Goal: Task Accomplishment & Management: Use online tool/utility

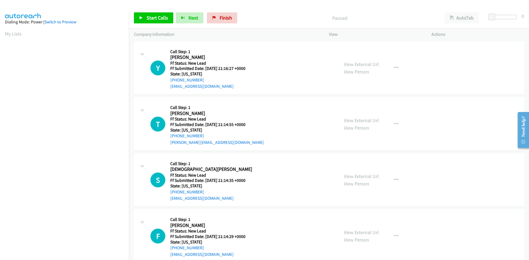
click at [366, 64] on link "View External Url" at bounding box center [361, 64] width 35 height 6
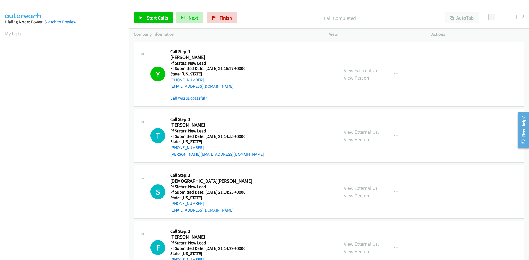
scroll to position [49, 0]
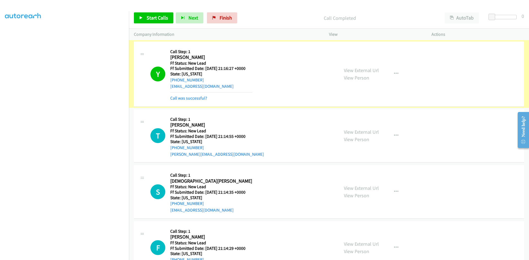
click at [198, 98] on link "Call was successful?" at bounding box center [188, 98] width 37 height 5
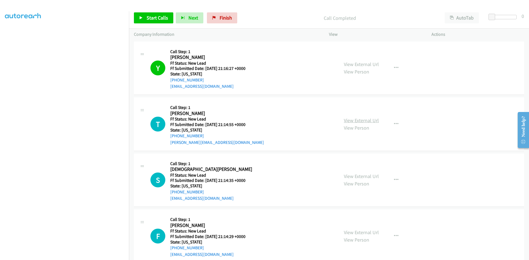
click at [364, 121] on link "View External Url" at bounding box center [361, 120] width 35 height 6
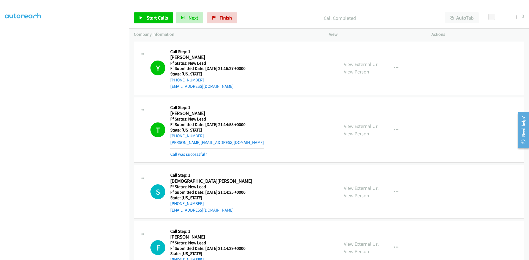
click at [189, 156] on link "Call was successful?" at bounding box center [188, 154] width 37 height 5
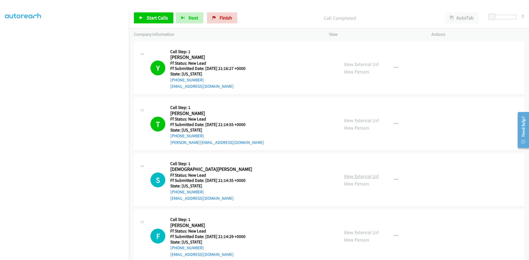
click at [373, 175] on link "View External Url" at bounding box center [361, 176] width 35 height 6
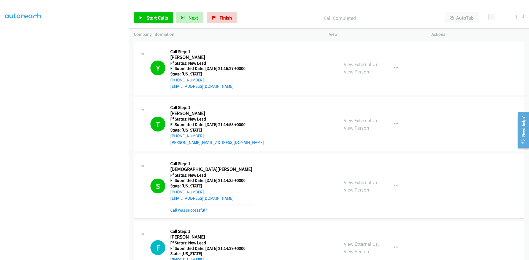
click at [178, 211] on link "Call was successful?" at bounding box center [188, 210] width 37 height 5
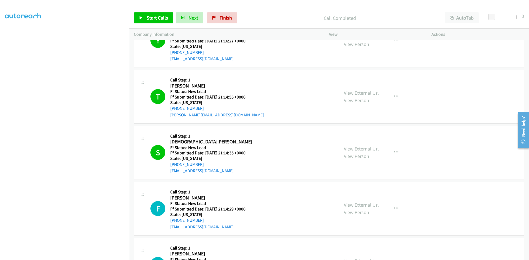
click at [364, 204] on link "View External Url" at bounding box center [361, 205] width 35 height 6
click at [202, 239] on link "Call was successful?" at bounding box center [188, 239] width 37 height 5
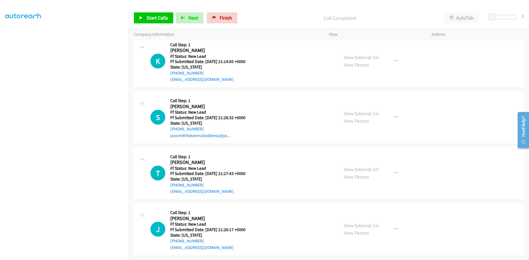
scroll to position [235, 0]
click at [361, 54] on link "View External Url" at bounding box center [361, 57] width 35 height 6
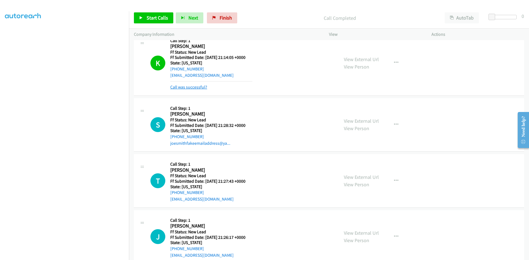
click at [188, 88] on link "Call was successful?" at bounding box center [188, 87] width 37 height 5
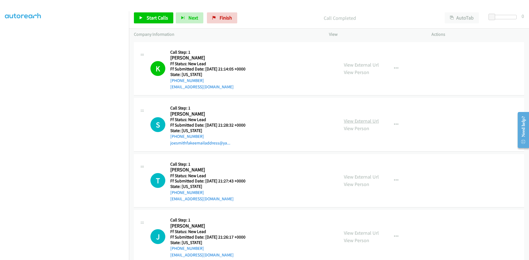
click at [372, 123] on link "View External Url" at bounding box center [361, 121] width 35 height 6
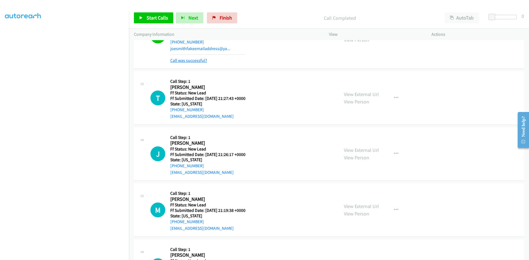
scroll to position [362, 0]
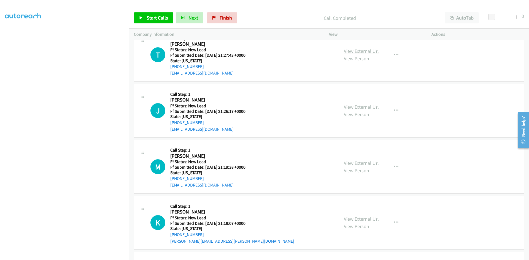
click at [358, 53] on link "View External Url" at bounding box center [361, 51] width 35 height 6
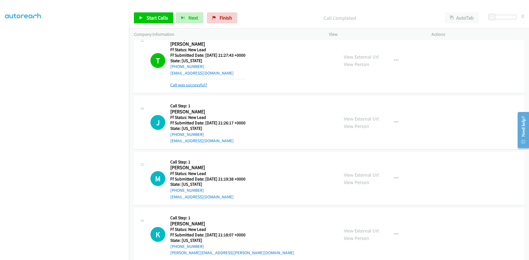
click at [198, 84] on link "Call was successful?" at bounding box center [188, 84] width 37 height 5
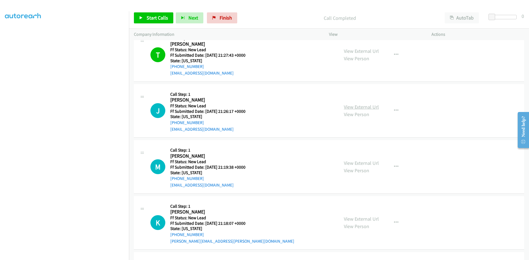
click at [374, 106] on link "View External Url" at bounding box center [361, 107] width 35 height 6
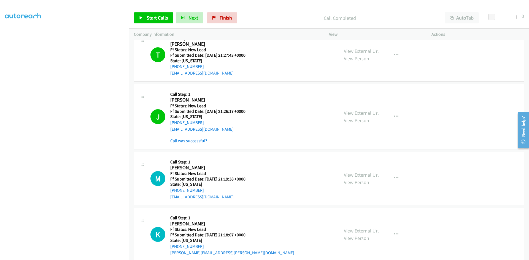
click at [351, 176] on link "View External Url" at bounding box center [361, 175] width 35 height 6
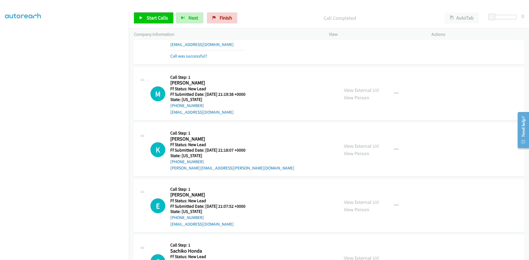
scroll to position [469, 0]
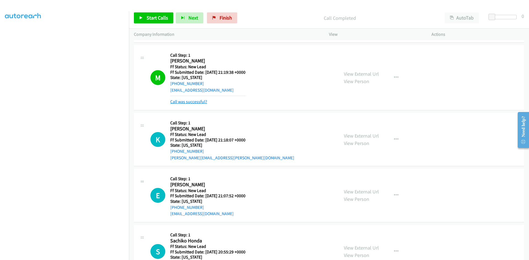
click at [189, 102] on link "Call was successful?" at bounding box center [188, 101] width 37 height 5
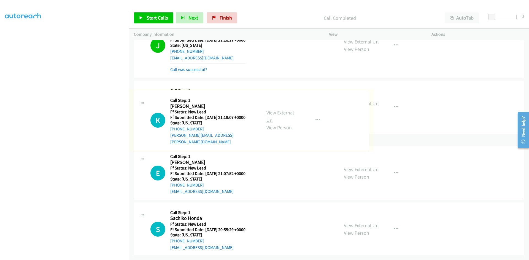
scroll to position [483, 0]
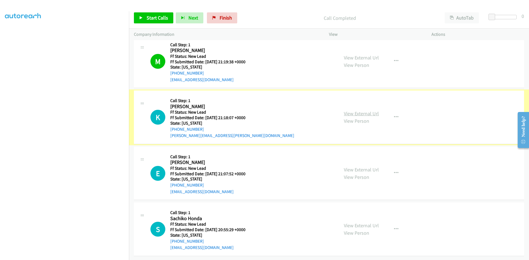
click at [349, 111] on link "View External Url" at bounding box center [361, 114] width 35 height 6
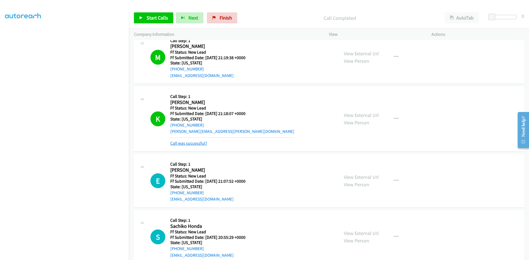
click at [200, 144] on link "Call was successful?" at bounding box center [188, 143] width 37 height 5
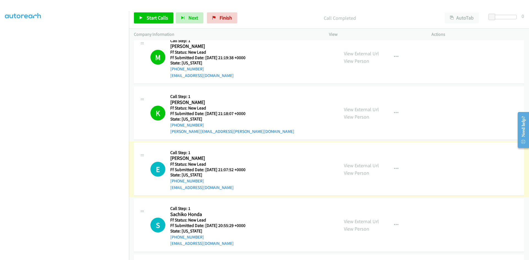
click at [373, 166] on link "View External Url" at bounding box center [361, 166] width 35 height 6
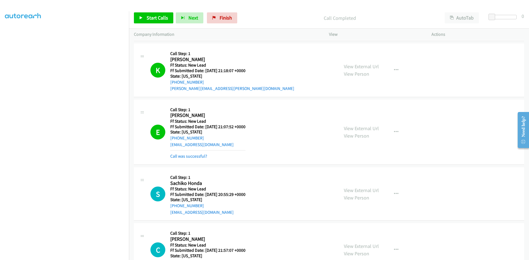
scroll to position [538, 0]
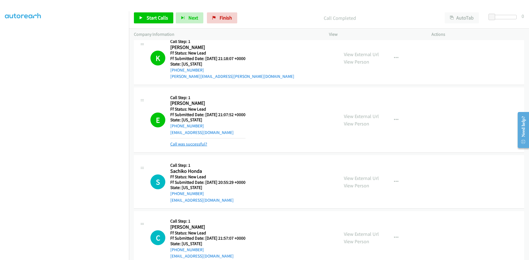
click at [197, 145] on link "Call was successful?" at bounding box center [188, 144] width 37 height 5
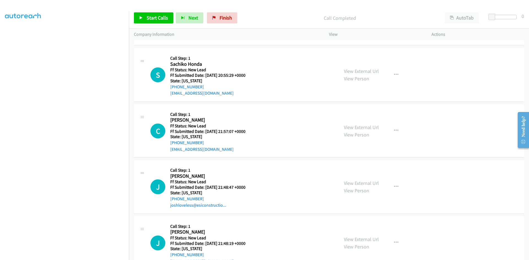
scroll to position [624, 0]
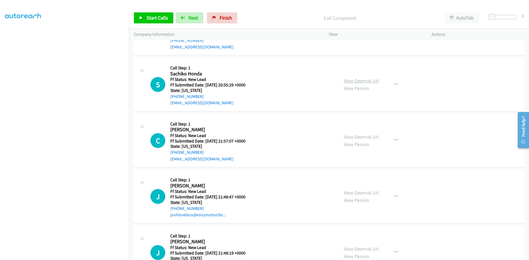
click at [371, 79] on link "View External Url" at bounding box center [361, 81] width 35 height 6
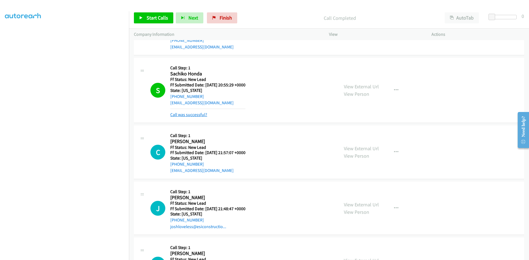
click at [189, 116] on link "Call was successful?" at bounding box center [188, 114] width 37 height 5
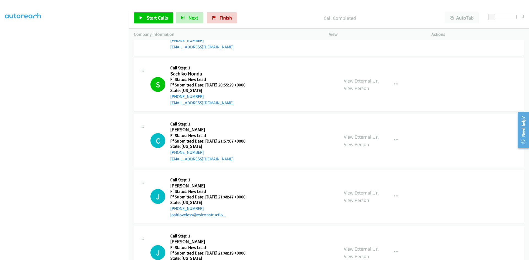
click at [374, 138] on link "View External Url" at bounding box center [361, 137] width 35 height 6
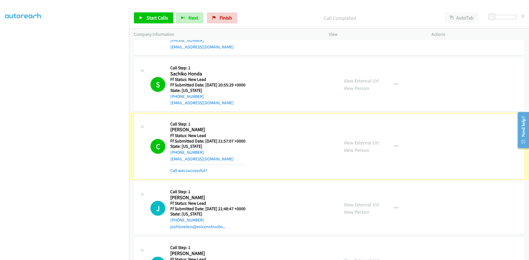
click at [196, 171] on link "Call was successful?" at bounding box center [188, 170] width 37 height 5
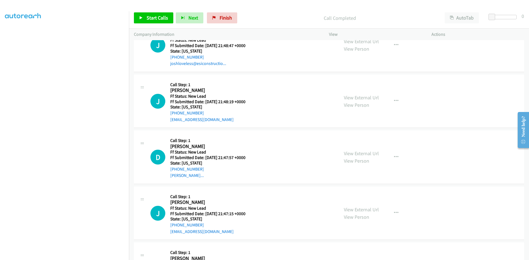
scroll to position [762, 0]
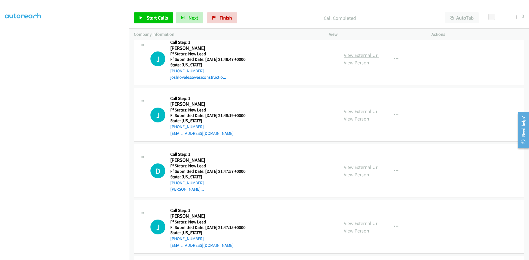
click at [360, 55] on link "View External Url" at bounding box center [361, 55] width 35 height 6
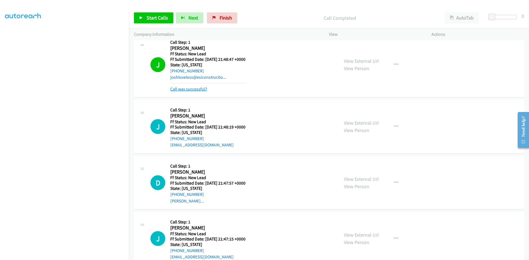
click at [187, 90] on link "Call was successful?" at bounding box center [188, 89] width 37 height 5
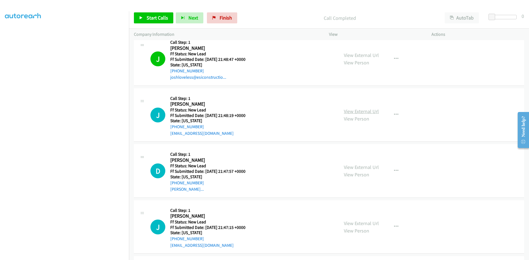
click at [353, 112] on link "View External Url" at bounding box center [361, 111] width 35 height 6
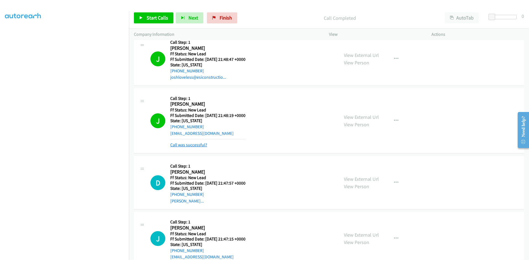
click at [195, 147] on link "Call was successful?" at bounding box center [188, 145] width 37 height 5
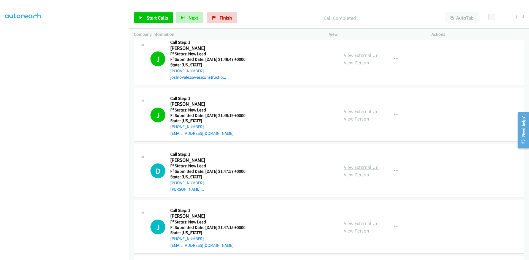
click at [352, 167] on link "View External Url" at bounding box center [361, 167] width 35 height 6
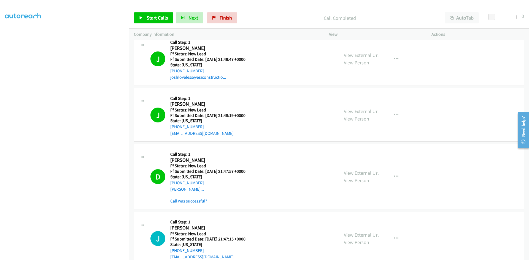
click at [191, 202] on link "Call was successful?" at bounding box center [188, 201] width 37 height 5
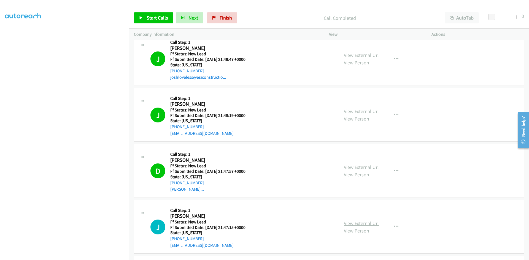
click at [366, 225] on link "View External Url" at bounding box center [361, 224] width 35 height 6
click at [216, 20] on link "Finish" at bounding box center [222, 17] width 30 height 11
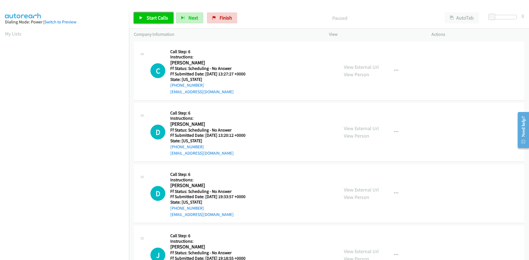
click at [158, 18] on span "Start Calls" at bounding box center [158, 18] width 22 height 6
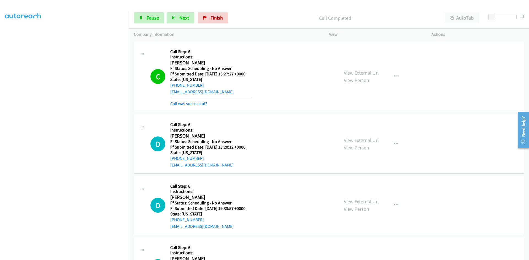
scroll to position [49, 0]
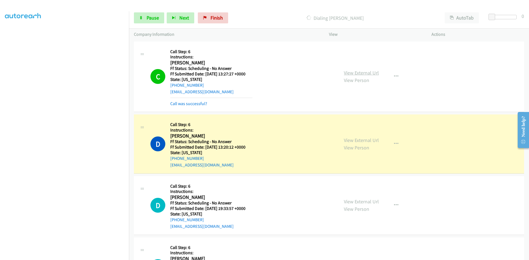
click at [354, 75] on link "View External Url" at bounding box center [361, 73] width 35 height 6
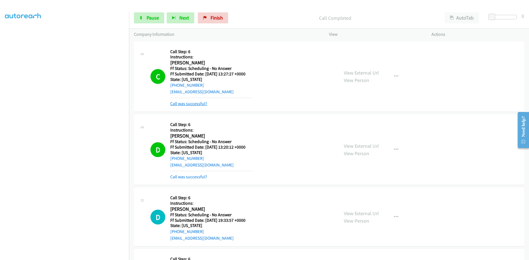
click at [189, 103] on link "Call was successful?" at bounding box center [188, 103] width 37 height 5
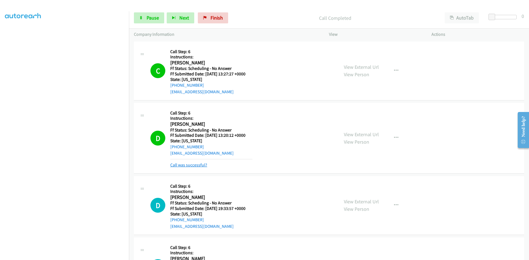
click at [191, 166] on link "Call was successful?" at bounding box center [188, 165] width 37 height 5
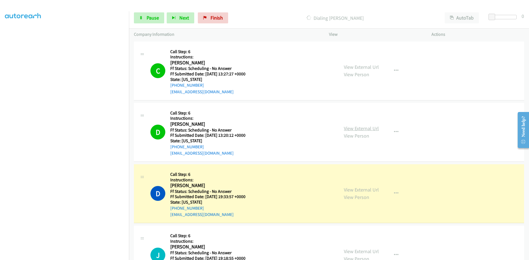
click at [349, 128] on link "View External Url" at bounding box center [361, 128] width 35 height 6
click at [353, 192] on link "View External Url" at bounding box center [361, 190] width 35 height 6
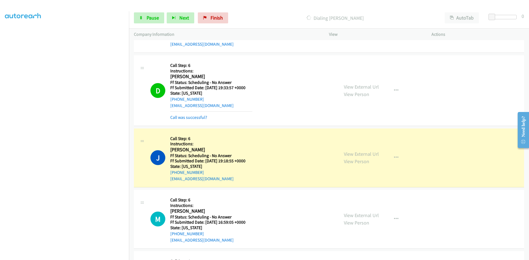
scroll to position [110, 0]
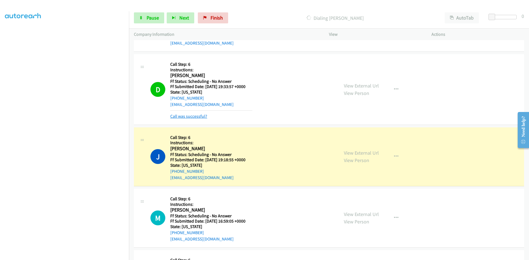
click at [201, 118] on link "Call was successful?" at bounding box center [188, 116] width 37 height 5
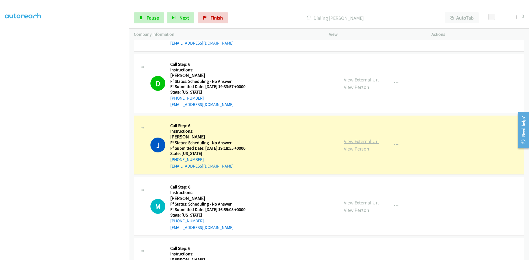
click at [352, 140] on link "View External Url" at bounding box center [361, 141] width 35 height 6
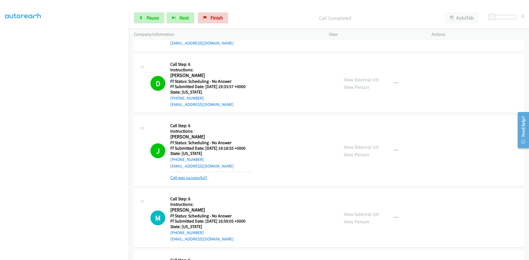
click at [201, 177] on link "Call was successful?" at bounding box center [188, 177] width 37 height 5
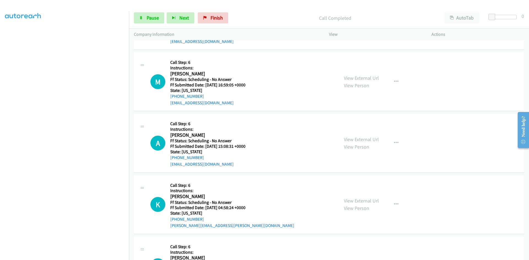
scroll to position [248, 0]
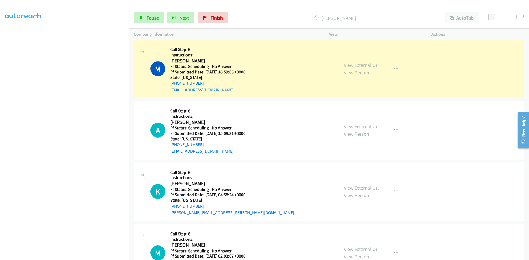
click at [371, 67] on link "View External Url" at bounding box center [361, 65] width 35 height 6
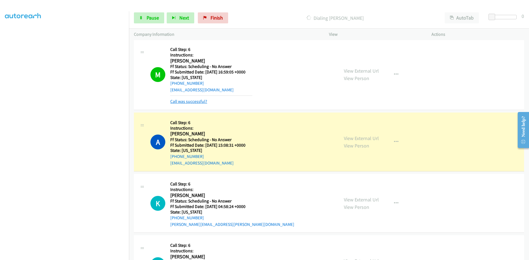
click at [199, 101] on link "Call was successful?" at bounding box center [188, 101] width 37 height 5
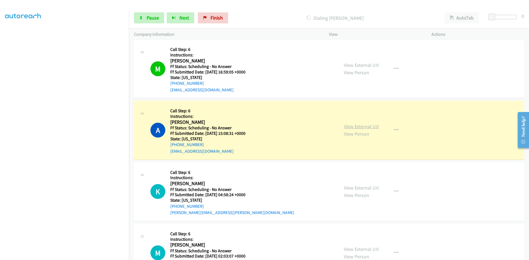
click at [361, 126] on link "View External Url" at bounding box center [361, 126] width 35 height 6
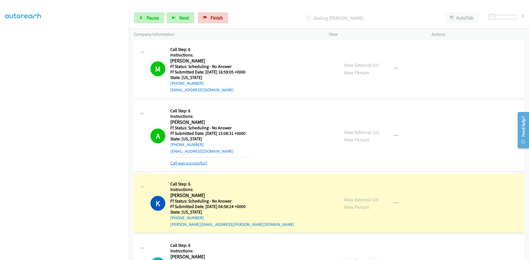
click at [174, 161] on link "Call was successful?" at bounding box center [188, 163] width 37 height 5
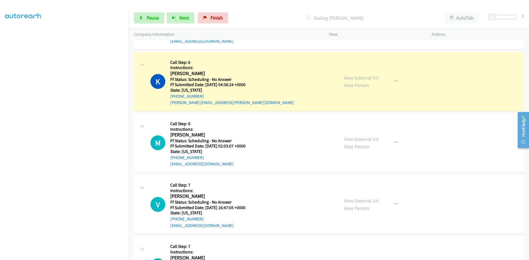
scroll to position [386, 0]
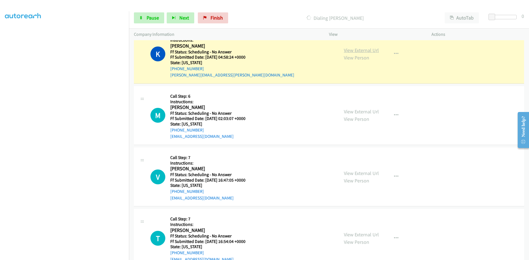
click at [369, 52] on link "View External Url" at bounding box center [361, 50] width 35 height 6
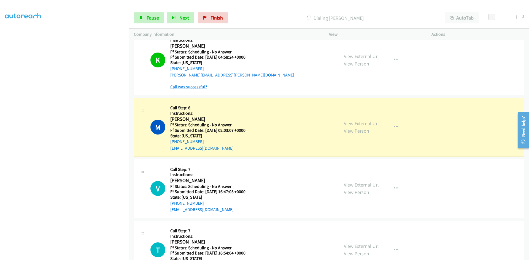
click at [198, 87] on link "Call was successful?" at bounding box center [188, 86] width 37 height 5
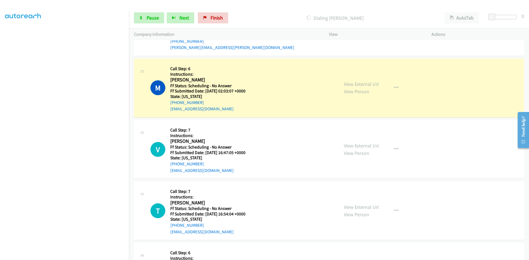
scroll to position [441, 0]
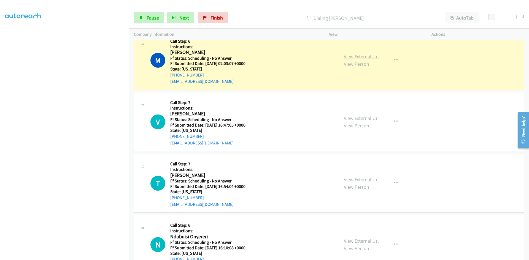
click at [370, 56] on link "View External Url" at bounding box center [361, 56] width 35 height 6
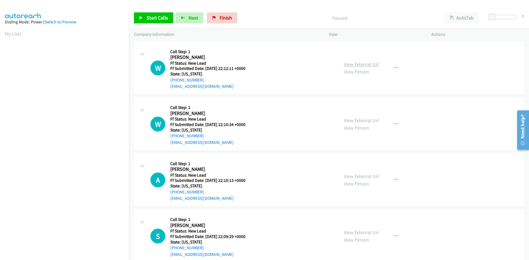
click at [363, 64] on link "View External Url" at bounding box center [361, 64] width 35 height 6
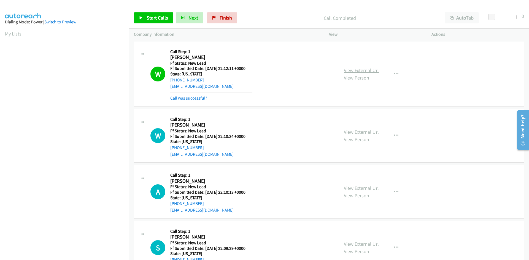
scroll to position [49, 0]
click at [176, 99] on link "Call was successful?" at bounding box center [188, 98] width 37 height 5
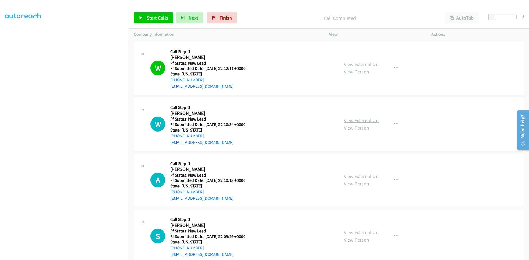
click at [353, 121] on link "View External Url" at bounding box center [361, 120] width 35 height 6
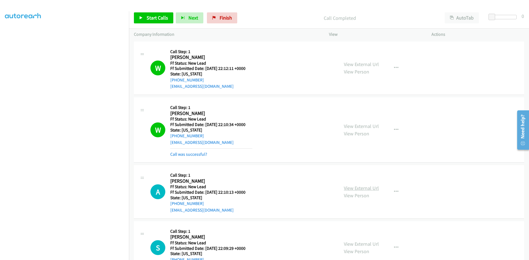
click at [349, 187] on link "View External Url" at bounding box center [361, 188] width 35 height 6
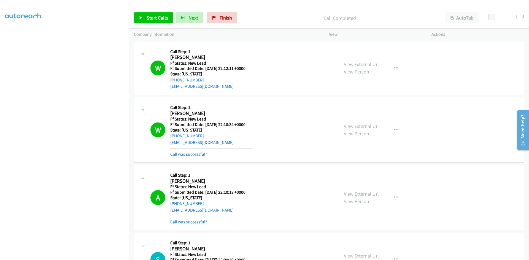
click at [187, 223] on link "Call was successful?" at bounding box center [188, 222] width 37 height 5
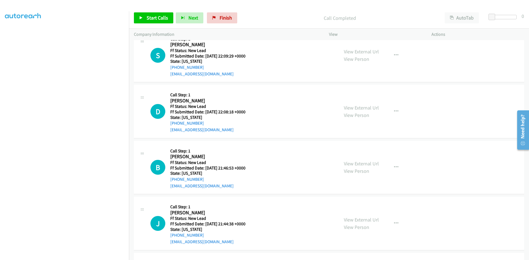
scroll to position [193, 0]
click at [362, 50] on link "View External Url" at bounding box center [361, 51] width 35 height 6
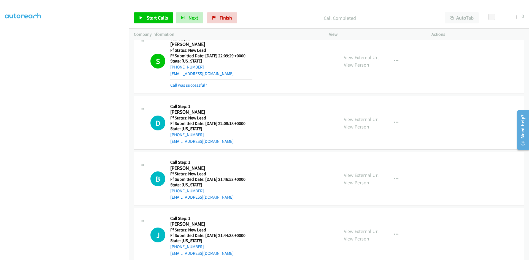
click at [200, 84] on link "Call was successful?" at bounding box center [188, 85] width 37 height 5
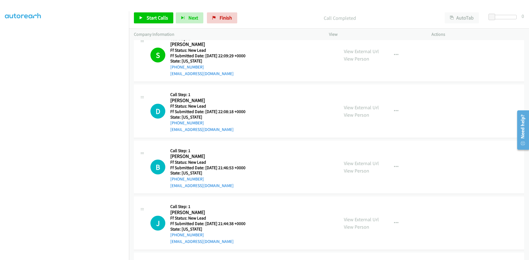
scroll to position [181, 0]
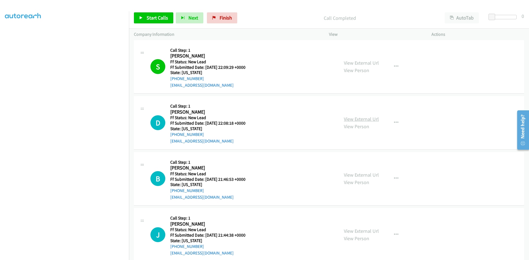
click at [347, 120] on link "View External Url" at bounding box center [361, 119] width 35 height 6
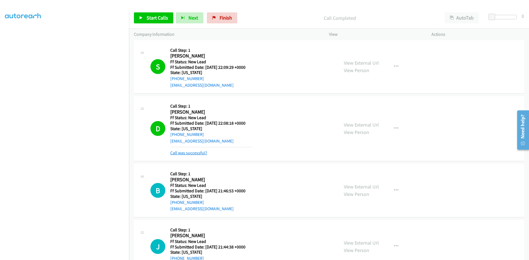
click at [185, 153] on link "Call was successful?" at bounding box center [188, 153] width 37 height 5
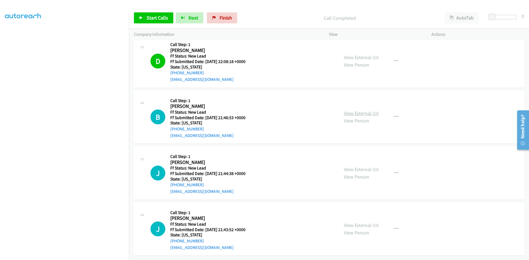
scroll to position [247, 0]
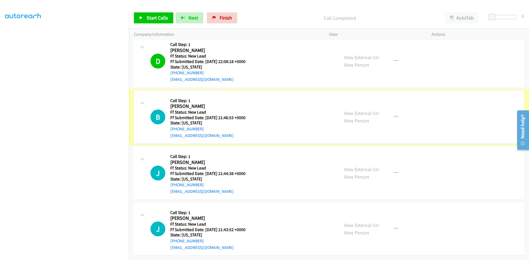
click at [374, 110] on link "View External Url" at bounding box center [361, 113] width 35 height 6
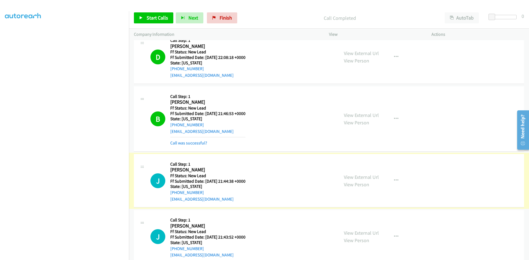
click at [366, 177] on link "View External Url" at bounding box center [361, 177] width 35 height 6
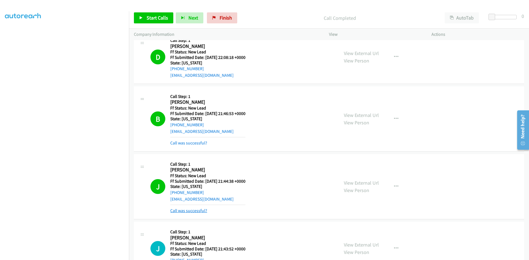
click at [191, 209] on link "Call was successful?" at bounding box center [188, 210] width 37 height 5
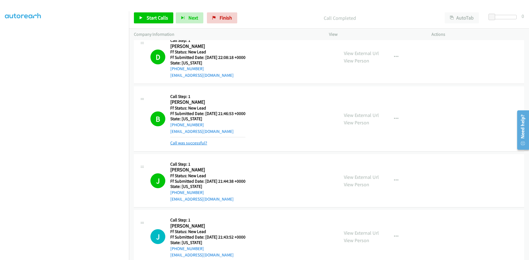
click at [201, 143] on link "Call was successful?" at bounding box center [188, 143] width 37 height 5
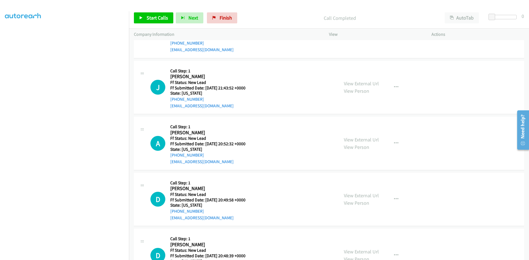
scroll to position [413, 0]
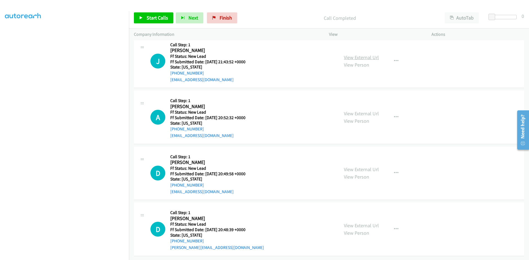
click at [362, 54] on link "View External Url" at bounding box center [361, 57] width 35 height 6
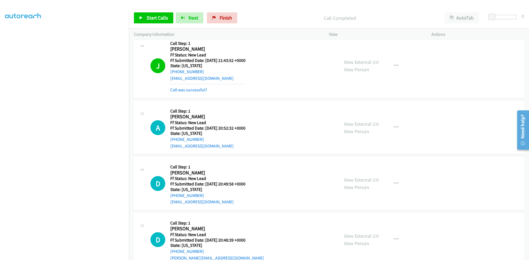
click at [200, 85] on mb0 "Call was successful?" at bounding box center [207, 88] width 75 height 9
click at [199, 90] on link "Call was successful?" at bounding box center [188, 89] width 37 height 5
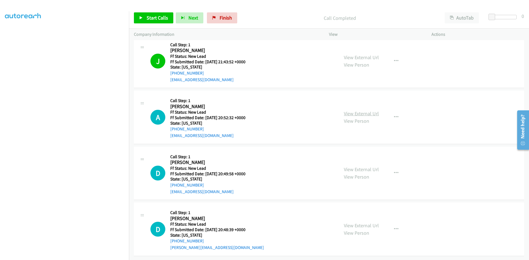
click at [356, 112] on link "View External Url" at bounding box center [361, 114] width 35 height 6
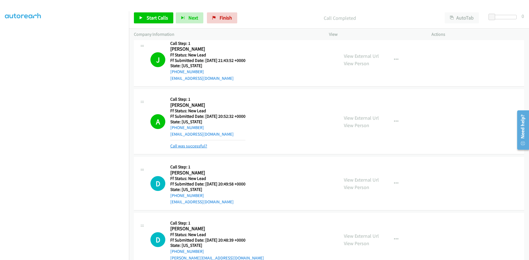
click at [185, 146] on link "Call was successful?" at bounding box center [188, 146] width 37 height 5
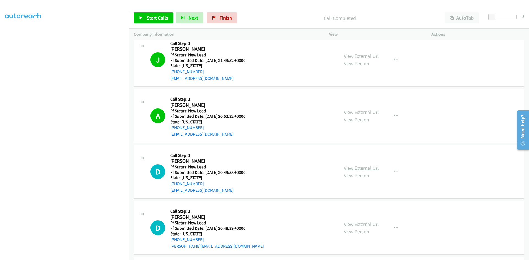
click at [361, 168] on link "View External Url" at bounding box center [361, 168] width 35 height 6
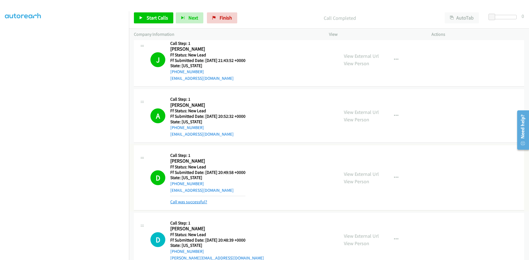
click at [202, 202] on link "Call was successful?" at bounding box center [188, 202] width 37 height 5
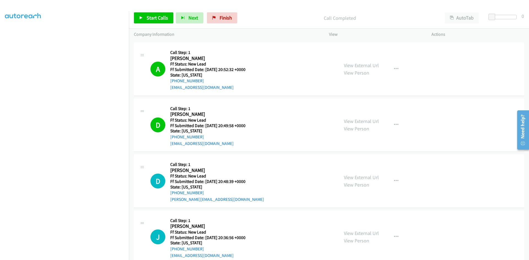
scroll to position [472, 0]
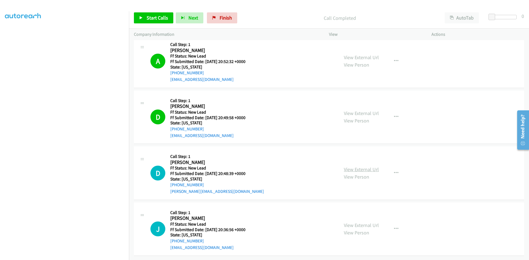
click at [367, 166] on link "View External Url" at bounding box center [361, 169] width 35 height 6
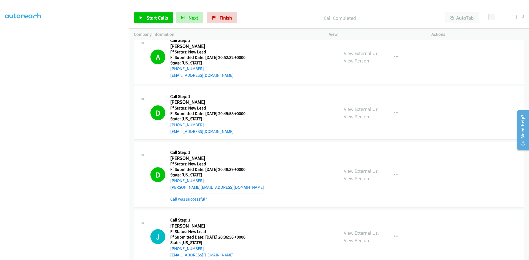
click at [187, 198] on link "Call was successful?" at bounding box center [188, 199] width 37 height 5
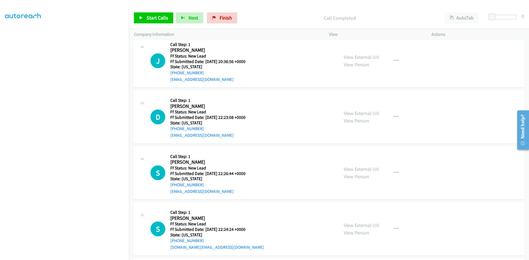
scroll to position [637, 0]
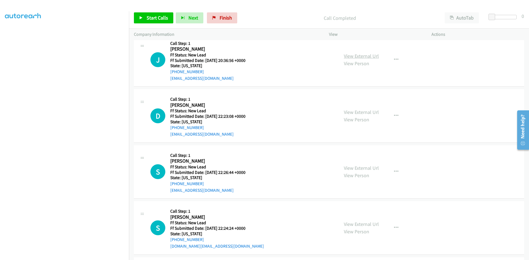
click at [368, 56] on link "View External Url" at bounding box center [361, 56] width 35 height 6
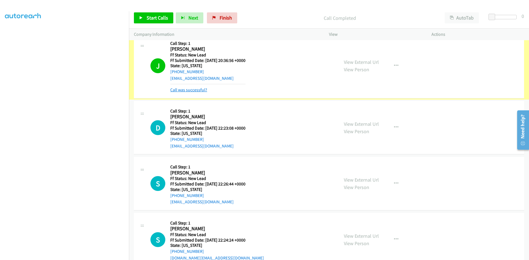
click at [199, 90] on link "Call was successful?" at bounding box center [188, 89] width 37 height 5
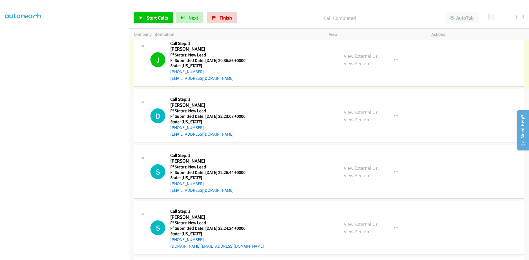
scroll to position [625, 0]
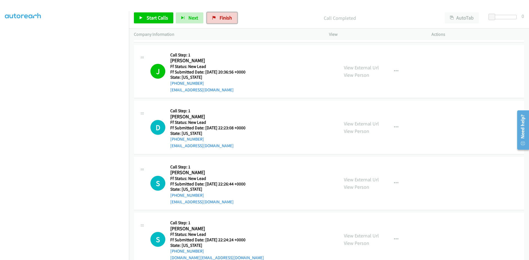
drag, startPoint x: 222, startPoint y: 18, endPoint x: 292, endPoint y: 27, distance: 70.8
click at [222, 18] on span "Finish" at bounding box center [226, 18] width 12 height 6
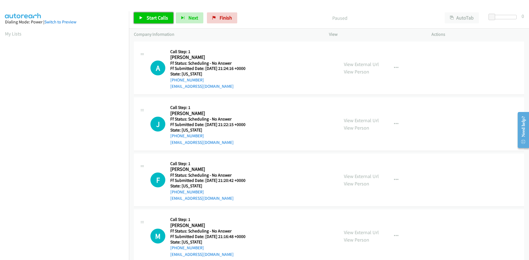
click at [155, 20] on span "Start Calls" at bounding box center [158, 18] width 22 height 6
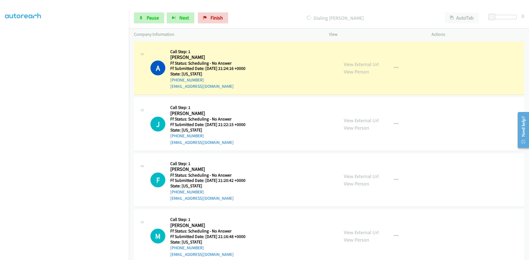
scroll to position [49, 0]
click at [352, 65] on link "View External Url" at bounding box center [361, 64] width 35 height 6
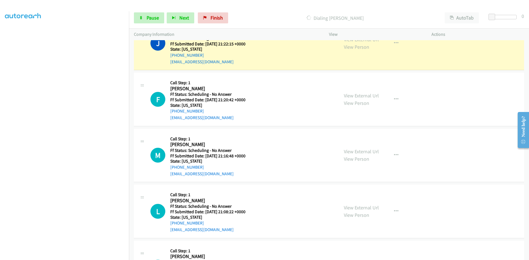
scroll to position [83, 0]
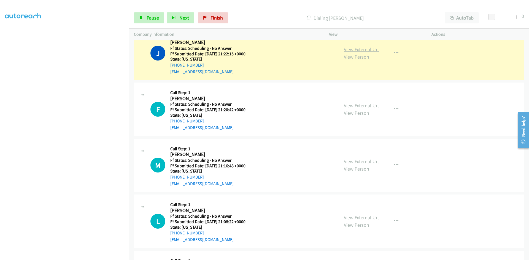
click at [352, 49] on link "View External Url" at bounding box center [361, 49] width 35 height 6
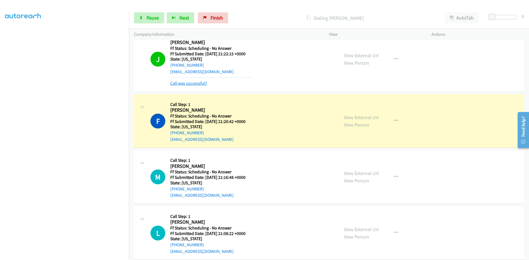
click at [188, 83] on link "Call was successful?" at bounding box center [188, 83] width 37 height 5
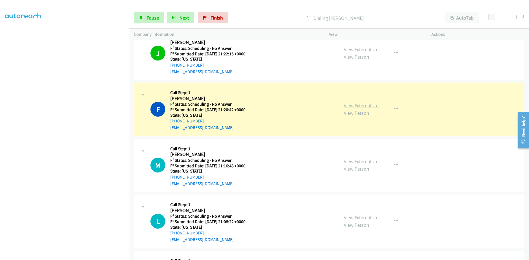
click at [360, 106] on link "View External Url" at bounding box center [361, 106] width 35 height 6
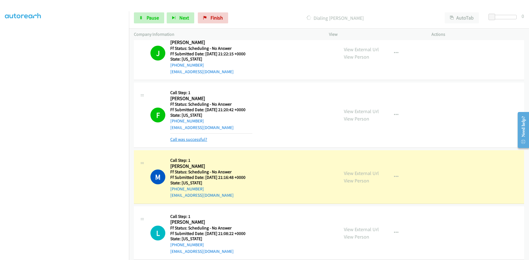
click at [170, 140] on link "Call was successful?" at bounding box center [188, 139] width 37 height 5
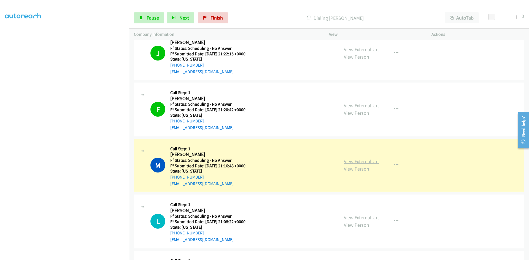
click at [351, 162] on link "View External Url" at bounding box center [361, 161] width 35 height 6
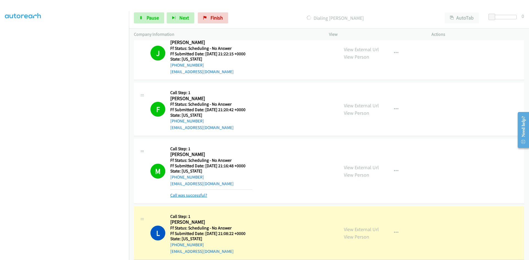
click at [193, 198] on link "Call was successful?" at bounding box center [188, 195] width 37 height 5
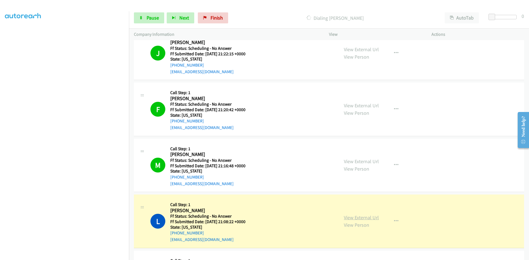
click at [349, 219] on link "View External Url" at bounding box center [361, 218] width 35 height 6
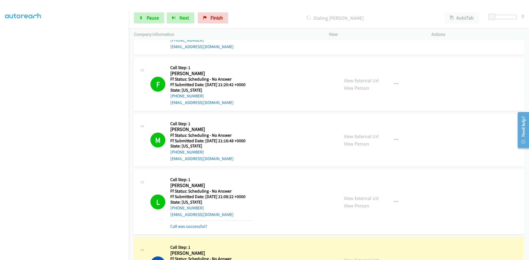
scroll to position [221, 0]
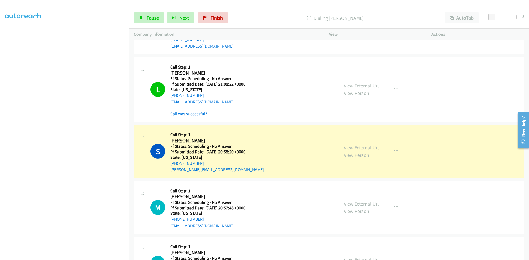
click at [353, 149] on link "View External Url" at bounding box center [361, 148] width 35 height 6
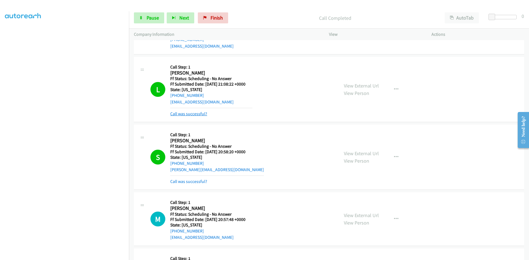
click at [201, 115] on link "Call was successful?" at bounding box center [188, 113] width 37 height 5
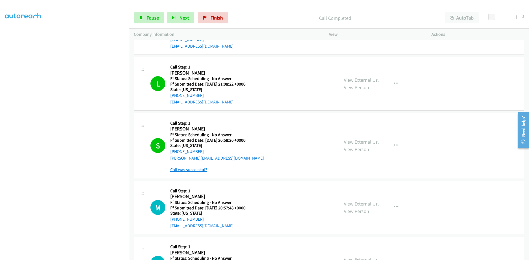
click at [206, 169] on link "Call was successful?" at bounding box center [188, 169] width 37 height 5
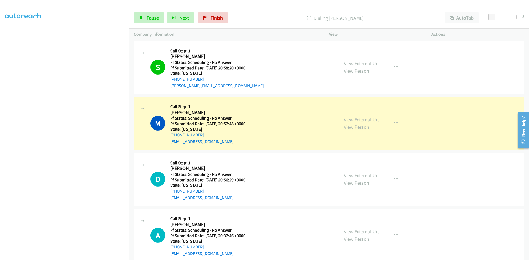
scroll to position [331, 0]
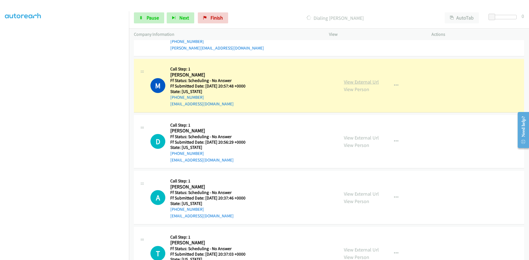
click at [354, 82] on link "View External Url" at bounding box center [361, 82] width 35 height 6
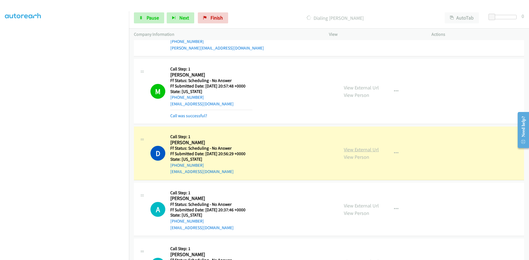
click at [367, 148] on link "View External Url" at bounding box center [361, 150] width 35 height 6
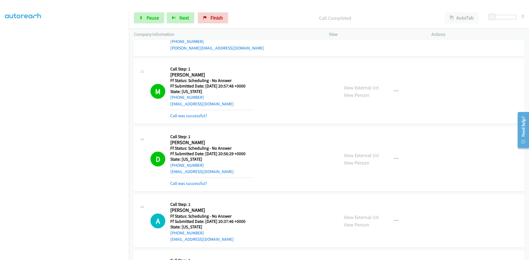
click at [198, 113] on div "Call was successful?" at bounding box center [211, 116] width 82 height 7
click at [197, 115] on link "Call was successful?" at bounding box center [188, 115] width 37 height 5
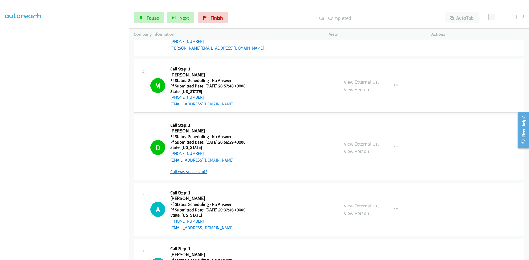
click at [200, 173] on link "Call was successful?" at bounding box center [188, 171] width 37 height 5
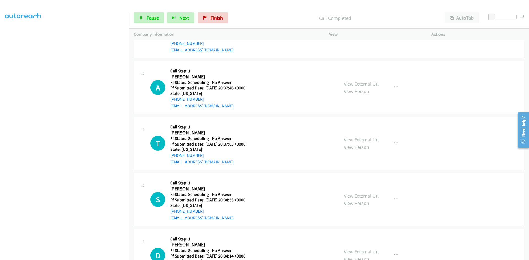
scroll to position [469, 0]
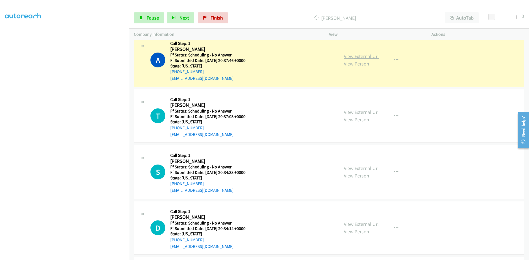
click at [375, 55] on link "View External Url" at bounding box center [361, 56] width 35 height 6
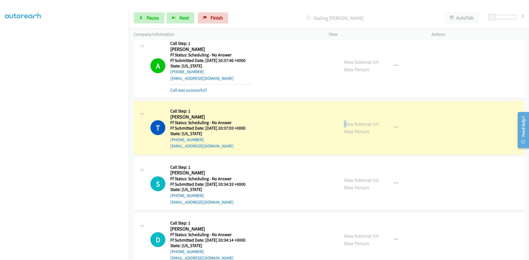
click at [344, 123] on div "View External Url View Person View External Url Email Schedule/Manage Callback …" at bounding box center [393, 128] width 108 height 44
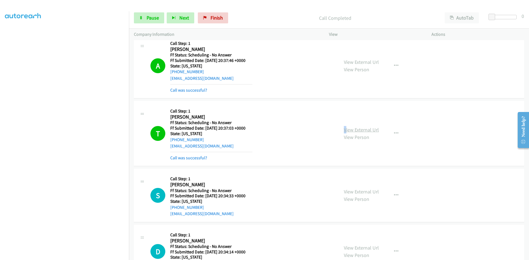
click at [352, 128] on link "View External Url" at bounding box center [361, 130] width 35 height 6
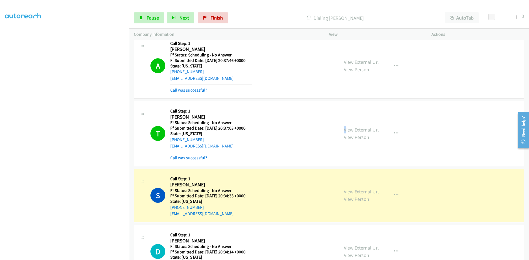
click at [350, 193] on link "View External Url" at bounding box center [361, 192] width 35 height 6
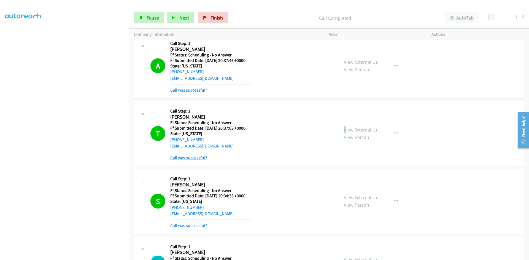
click at [189, 158] on link "Call was successful?" at bounding box center [188, 157] width 37 height 5
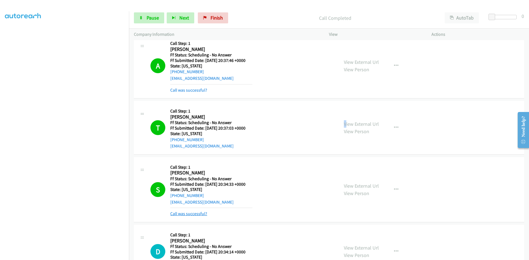
click at [184, 213] on link "Call was successful?" at bounding box center [188, 213] width 37 height 5
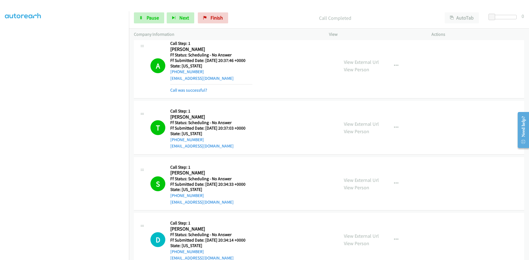
click at [303, 121] on div "T Callback Scheduled Call Step: 1 Ty Hobbs America/Denver Ff Status: Scheduling…" at bounding box center [243, 128] width 184 height 44
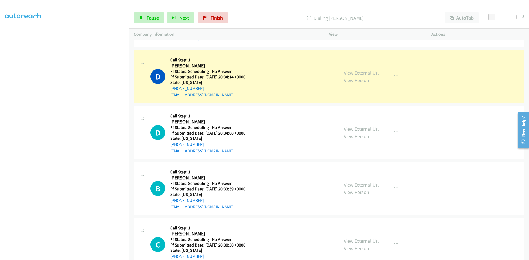
scroll to position [634, 0]
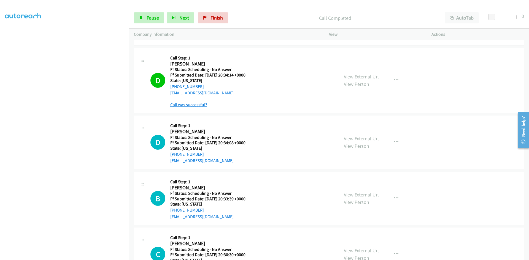
click at [204, 106] on link "Call was successful?" at bounding box center [188, 104] width 37 height 5
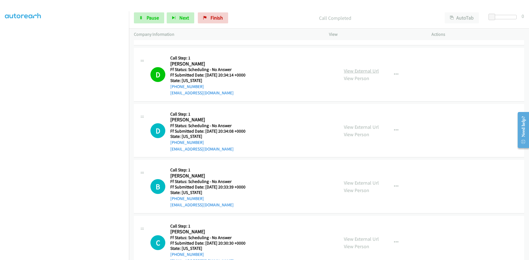
click at [360, 73] on link "View External Url" at bounding box center [361, 71] width 35 height 6
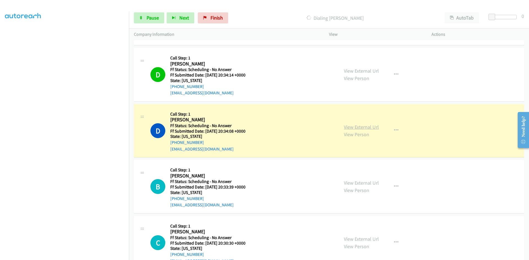
click at [356, 125] on link "View External Url" at bounding box center [361, 127] width 35 height 6
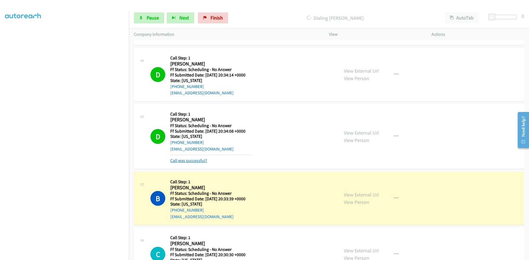
click at [190, 162] on link "Call was successful?" at bounding box center [188, 160] width 37 height 5
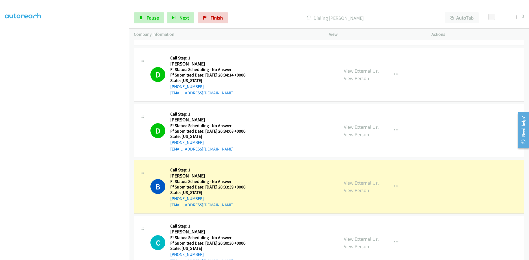
click at [376, 185] on link "View External Url" at bounding box center [361, 183] width 35 height 6
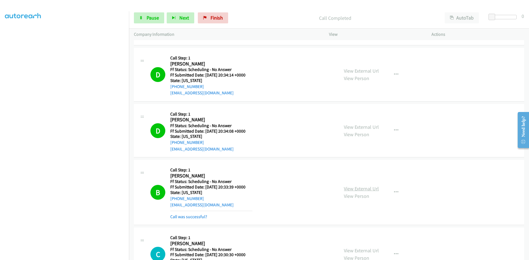
click at [350, 186] on link "View External Url" at bounding box center [361, 189] width 35 height 6
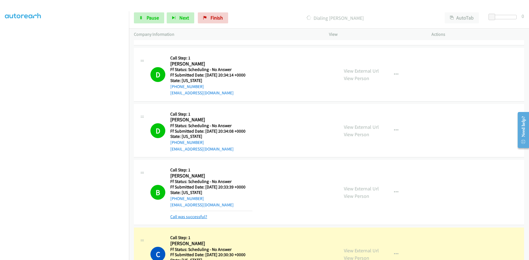
click at [176, 217] on link "Call was successful?" at bounding box center [188, 216] width 37 height 5
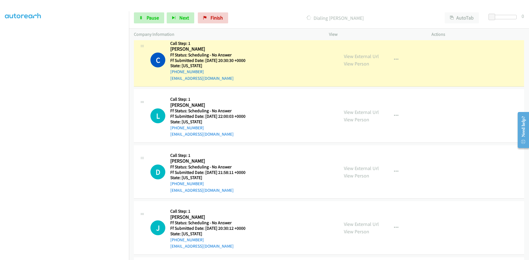
scroll to position [827, 0]
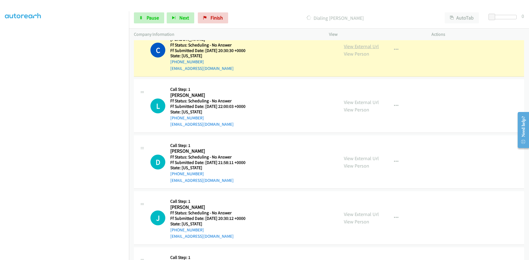
click at [373, 47] on link "View External Url" at bounding box center [361, 46] width 35 height 6
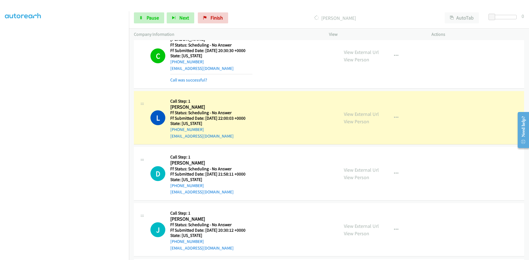
click at [201, 83] on div "Call was successful?" at bounding box center [211, 80] width 82 height 7
click at [201, 79] on link "Call was successful?" at bounding box center [188, 79] width 37 height 5
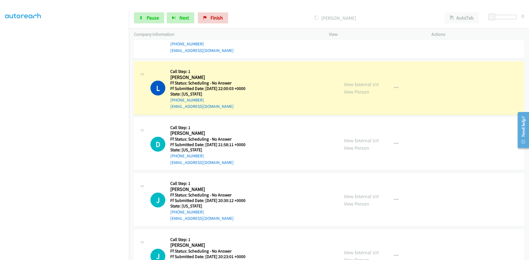
scroll to position [854, 0]
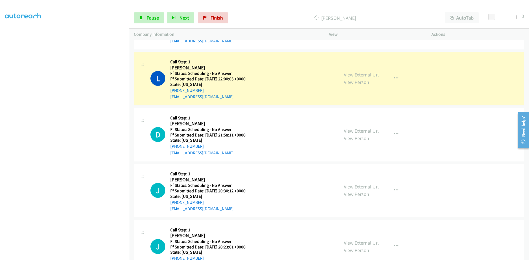
click at [368, 74] on link "View External Url" at bounding box center [361, 75] width 35 height 6
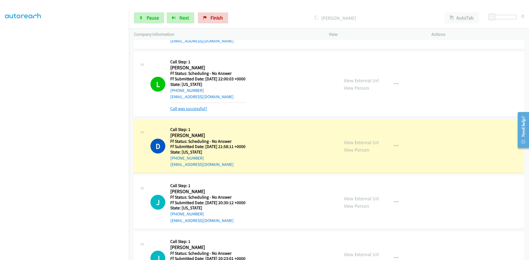
click at [190, 107] on link "Call was successful?" at bounding box center [188, 108] width 37 height 5
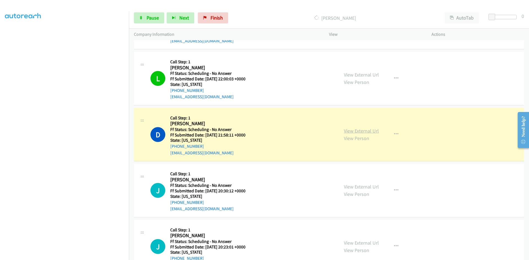
click at [358, 131] on link "View External Url" at bounding box center [361, 131] width 35 height 6
click at [156, 20] on span "Pause" at bounding box center [153, 18] width 12 height 6
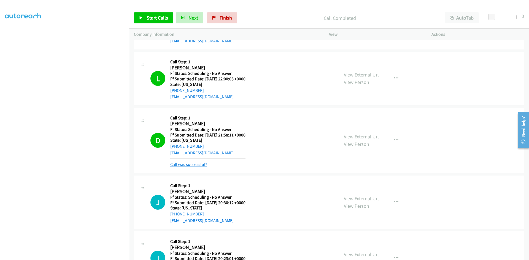
click at [201, 164] on link "Call was successful?" at bounding box center [188, 164] width 37 height 5
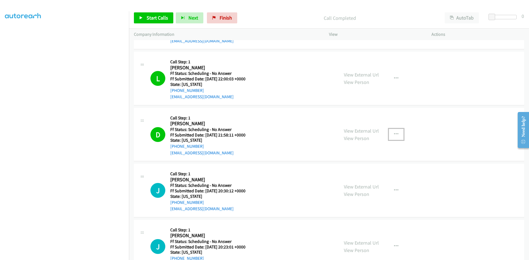
click at [397, 134] on button "button" at bounding box center [396, 134] width 15 height 11
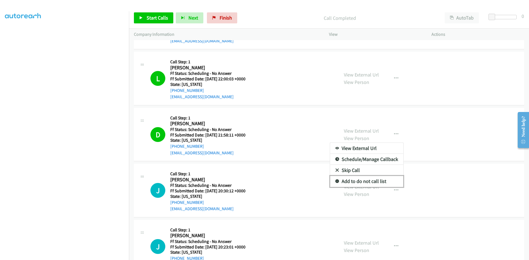
click at [358, 182] on link "Add to do not call list" at bounding box center [366, 181] width 73 height 11
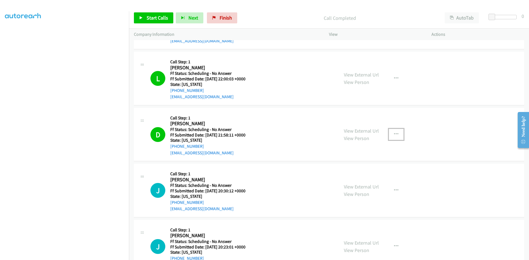
click at [397, 132] on button "button" at bounding box center [396, 134] width 15 height 11
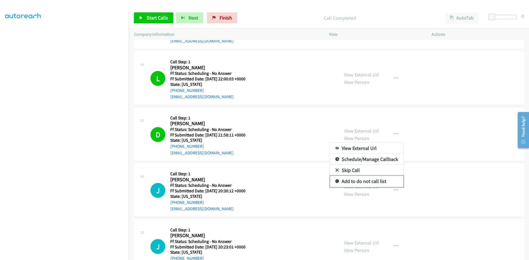
click at [366, 182] on link "Add to do not call list" at bounding box center [366, 181] width 73 height 11
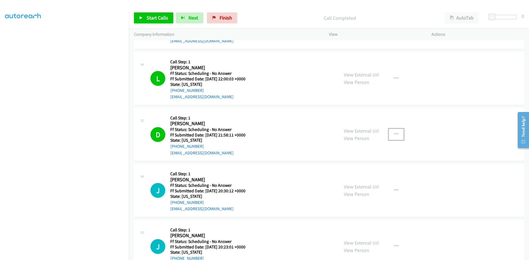
click at [396, 131] on button "button" at bounding box center [396, 134] width 15 height 11
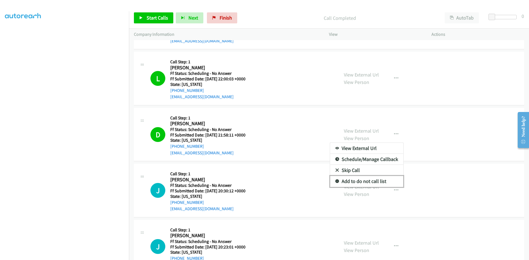
click at [345, 182] on link "Add to do not call list" at bounding box center [366, 181] width 73 height 11
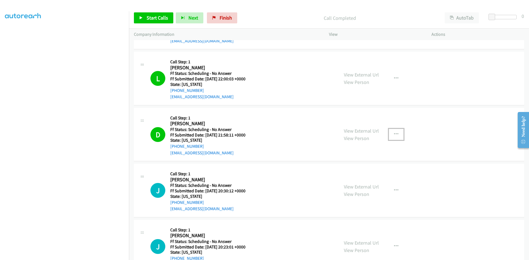
click at [394, 132] on icon "button" at bounding box center [396, 134] width 4 height 4
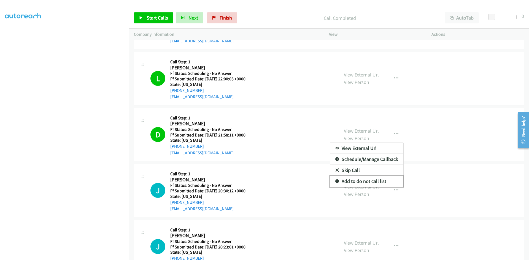
click at [342, 181] on link "Add to do not call list" at bounding box center [366, 181] width 73 height 11
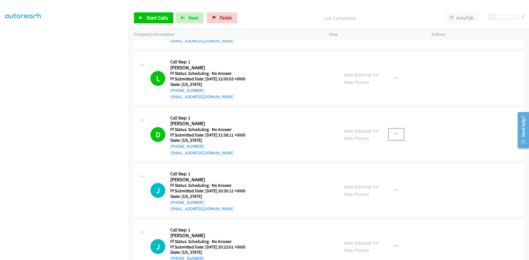
click at [395, 133] on icon "button" at bounding box center [396, 134] width 4 height 4
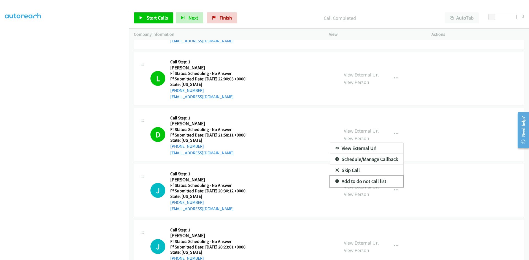
click at [347, 181] on link "Add to do not call list" at bounding box center [366, 181] width 73 height 11
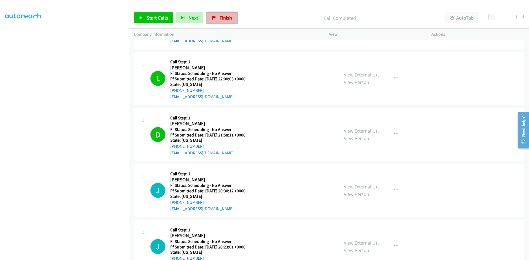
click at [232, 16] on link "Finish" at bounding box center [222, 17] width 30 height 11
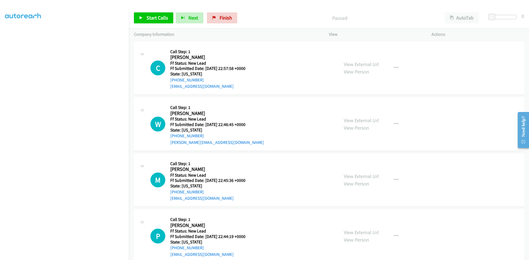
scroll to position [49, 0]
click at [372, 66] on link "View External Url" at bounding box center [361, 64] width 35 height 6
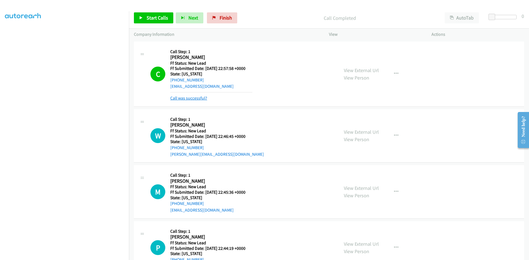
click at [175, 100] on link "Call was successful?" at bounding box center [188, 98] width 37 height 5
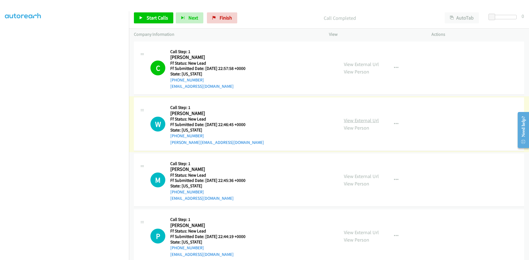
click at [362, 120] on link "View External Url" at bounding box center [361, 120] width 35 height 6
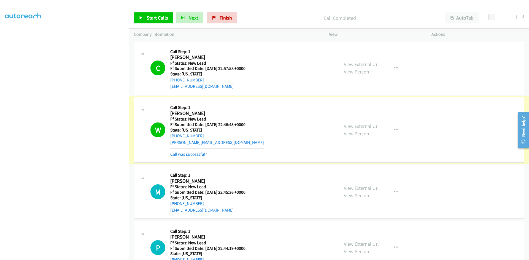
click at [194, 155] on link "Call was successful?" at bounding box center [188, 154] width 37 height 5
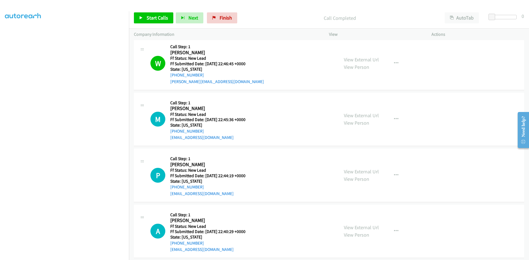
scroll to position [67, 0]
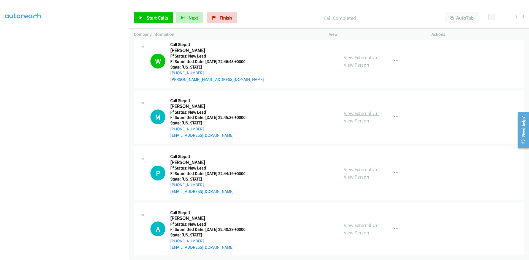
click at [354, 110] on link "View External Url" at bounding box center [361, 113] width 35 height 6
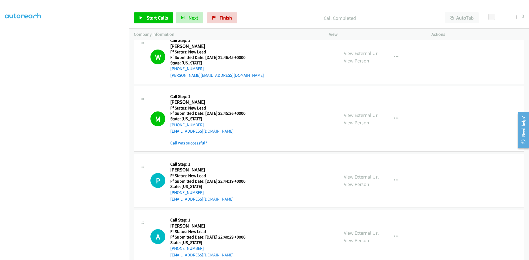
click at [186, 138] on mb0 "Call was successful?" at bounding box center [211, 141] width 82 height 9
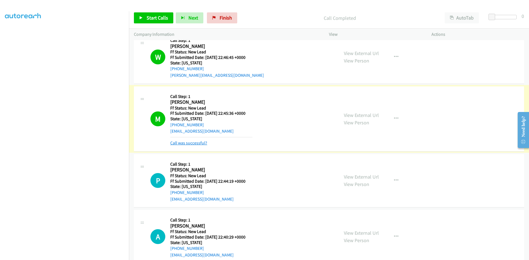
click at [188, 141] on link "Call was successful?" at bounding box center [188, 143] width 37 height 5
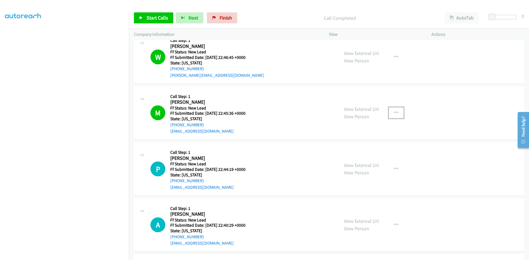
click at [394, 111] on icon "button" at bounding box center [396, 113] width 4 height 4
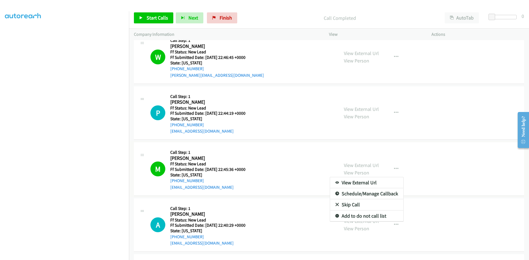
click at [358, 165] on div at bounding box center [264, 130] width 529 height 260
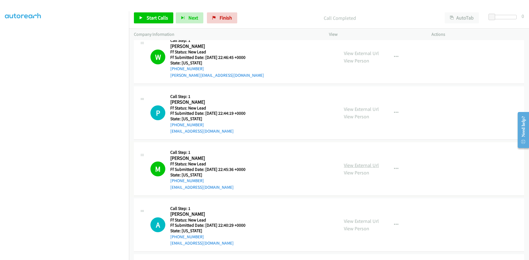
click at [358, 166] on link "View External Url" at bounding box center [361, 165] width 35 height 6
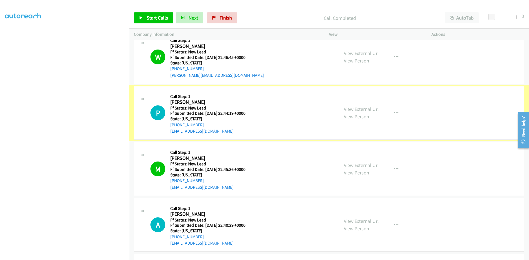
click at [344, 109] on link "View External Url" at bounding box center [361, 109] width 35 height 6
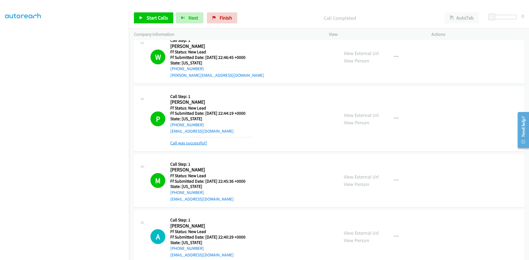
click at [197, 142] on link "Call was successful?" at bounding box center [188, 143] width 37 height 5
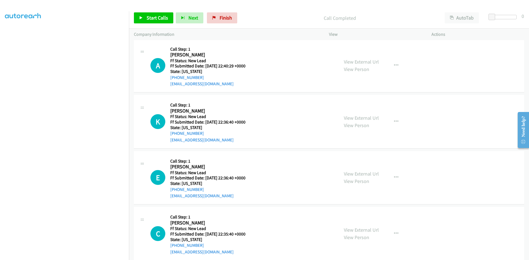
scroll to position [233, 0]
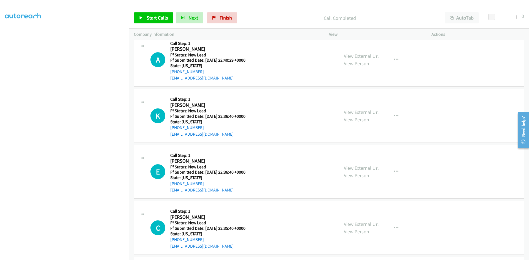
click at [370, 56] on link "View External Url" at bounding box center [361, 56] width 35 height 6
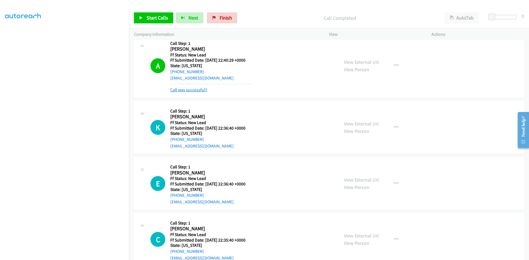
click at [190, 90] on link "Call was successful?" at bounding box center [188, 89] width 37 height 5
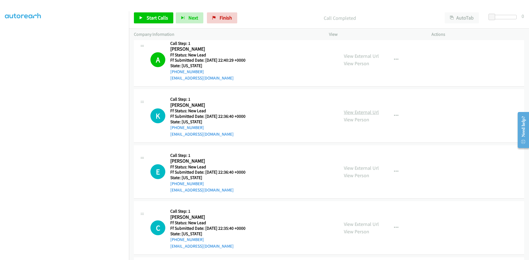
click at [358, 114] on link "View External Url" at bounding box center [361, 112] width 35 height 6
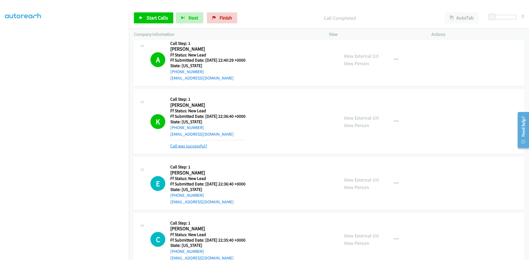
click at [197, 146] on link "Call was successful?" at bounding box center [188, 146] width 37 height 5
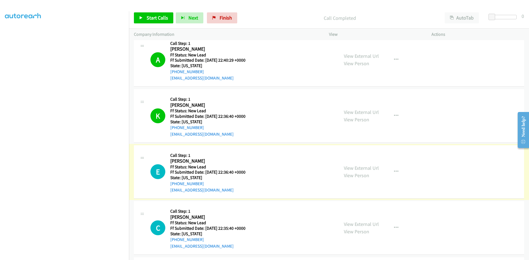
click at [352, 168] on link "View External Url" at bounding box center [361, 168] width 35 height 6
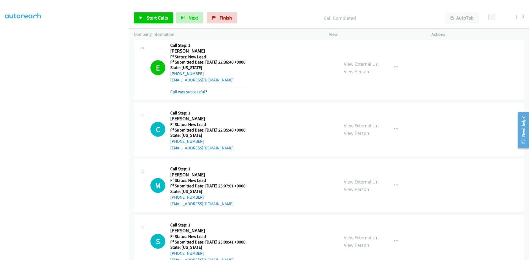
scroll to position [370, 0]
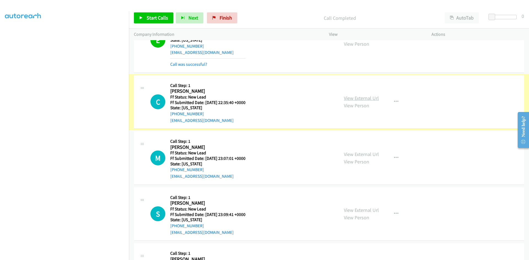
click at [361, 99] on link "View External Url" at bounding box center [361, 98] width 35 height 6
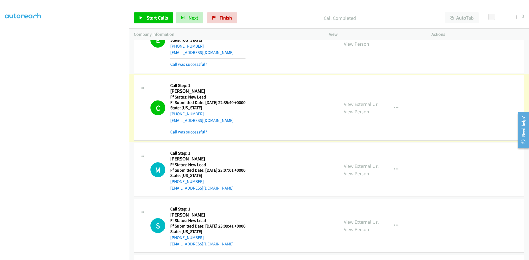
click at [195, 130] on link "Call was successful?" at bounding box center [188, 132] width 37 height 5
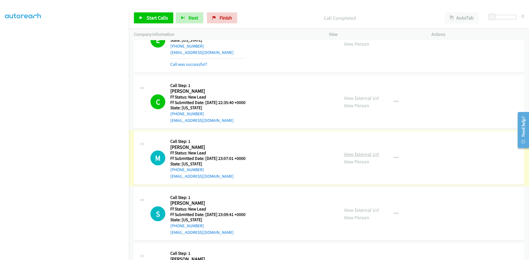
click at [348, 155] on link "View External Url" at bounding box center [361, 154] width 35 height 6
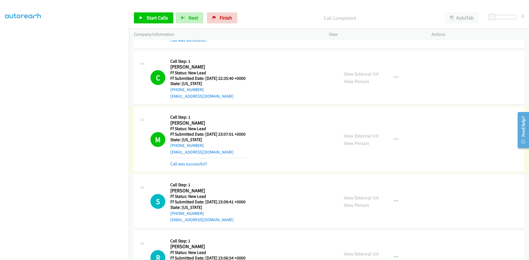
scroll to position [426, 0]
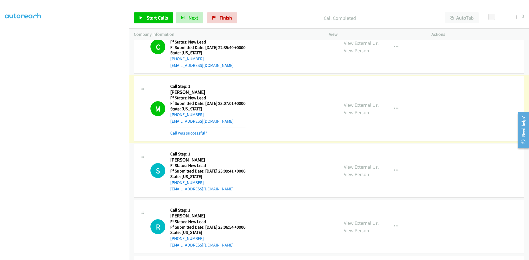
click at [179, 134] on link "Call was successful?" at bounding box center [188, 133] width 37 height 5
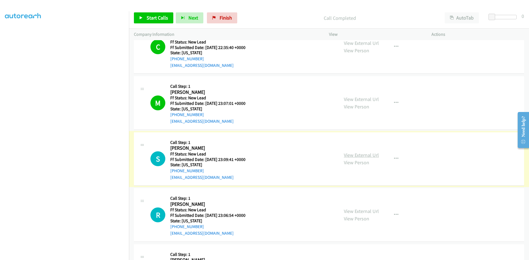
click at [347, 154] on link "View External Url" at bounding box center [361, 155] width 35 height 6
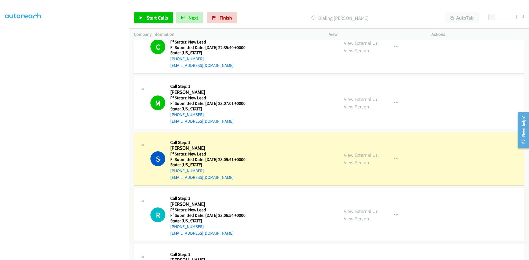
click at [358, 210] on link "View External Url" at bounding box center [361, 211] width 35 height 6
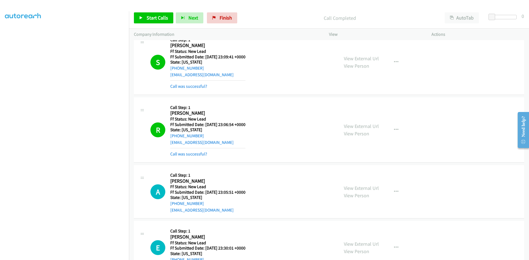
scroll to position [536, 0]
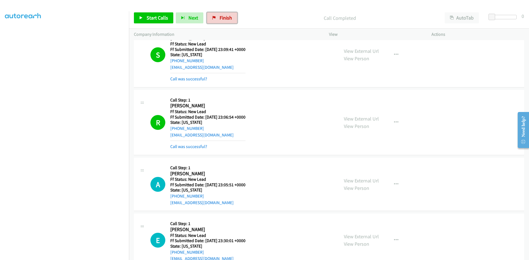
drag, startPoint x: 224, startPoint y: 18, endPoint x: 295, endPoint y: 29, distance: 71.9
click at [224, 18] on span "Finish" at bounding box center [226, 18] width 12 height 6
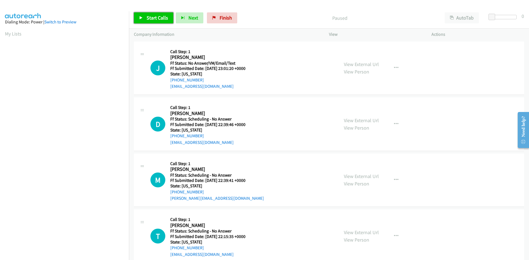
click at [150, 21] on span "Start Calls" at bounding box center [158, 18] width 22 height 6
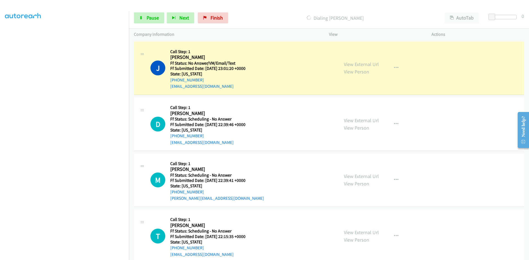
scroll to position [49, 0]
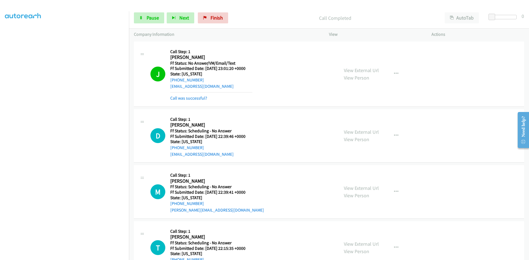
click at [358, 65] on div "View External Url View Person View External Url Email Schedule/Manage Callback …" at bounding box center [393, 74] width 108 height 55
click at [358, 71] on link "View External Url" at bounding box center [361, 70] width 35 height 6
click at [201, 99] on link "Call was successful?" at bounding box center [188, 98] width 37 height 5
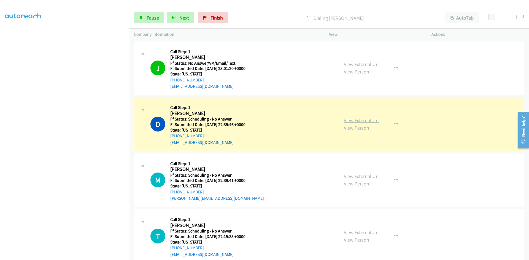
click at [358, 120] on link "View External Url" at bounding box center [361, 120] width 35 height 6
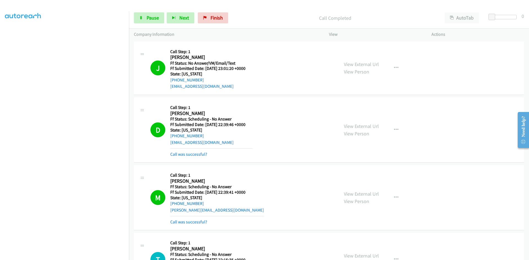
click at [351, 187] on div "View External Url View Person View External Url Email Schedule/Manage Callback …" at bounding box center [393, 197] width 108 height 55
click at [353, 194] on link "View External Url" at bounding box center [361, 194] width 35 height 6
click at [186, 155] on link "Call was successful?" at bounding box center [188, 154] width 37 height 5
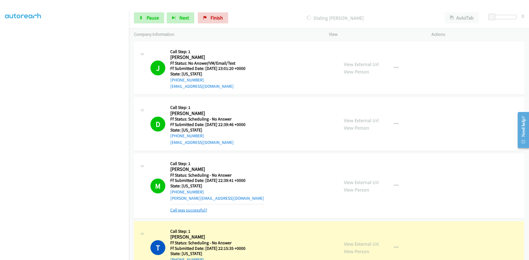
click at [200, 209] on link "Call was successful?" at bounding box center [188, 210] width 37 height 5
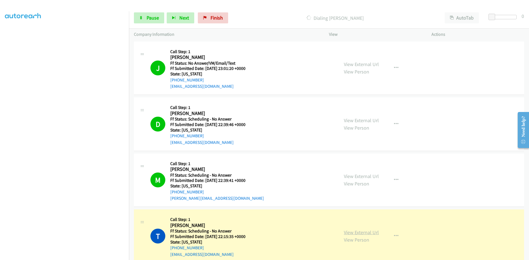
click at [345, 232] on link "View External Url" at bounding box center [361, 233] width 35 height 6
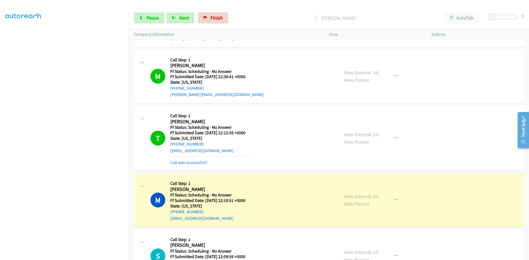
scroll to position [110, 0]
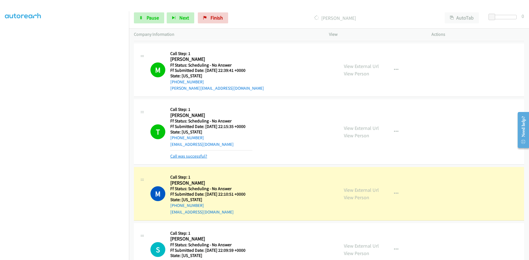
click at [199, 156] on link "Call was successful?" at bounding box center [188, 156] width 37 height 5
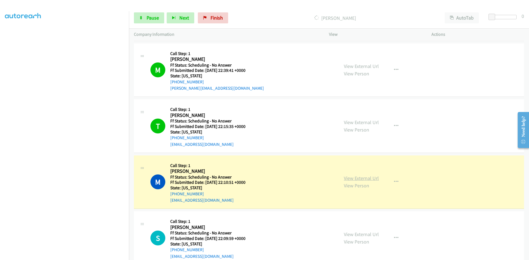
click at [348, 178] on link "View External Url" at bounding box center [361, 178] width 35 height 6
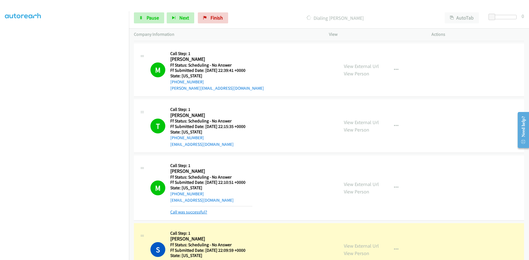
click at [185, 211] on link "Call was successful?" at bounding box center [188, 212] width 37 height 5
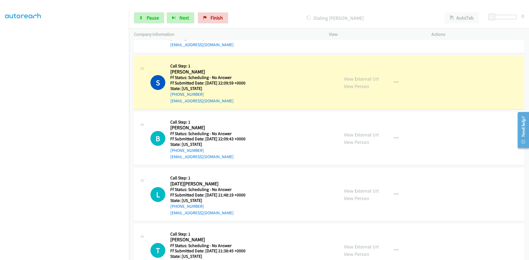
scroll to position [276, 0]
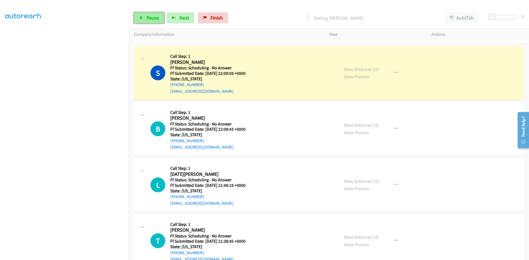
drag, startPoint x: 143, startPoint y: 17, endPoint x: 141, endPoint y: 22, distance: 5.2
click at [144, 17] on link "Pause" at bounding box center [149, 17] width 30 height 11
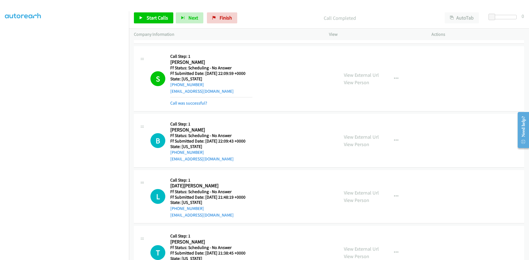
click at [374, 68] on div "View External Url View Person View External Url Email Schedule/Manage Callback …" at bounding box center [393, 78] width 108 height 55
click at [200, 102] on link "Call was successful?" at bounding box center [188, 103] width 37 height 5
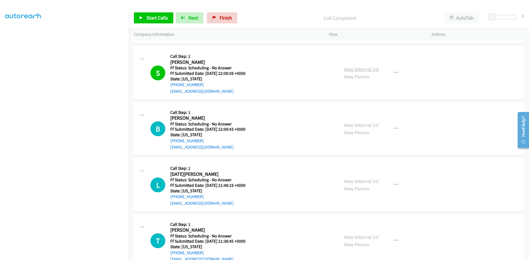
click at [364, 69] on link "View External Url" at bounding box center [361, 69] width 35 height 6
click at [158, 18] on span "Start Calls" at bounding box center [158, 18] width 22 height 6
click at [151, 19] on span "Pause" at bounding box center [153, 18] width 12 height 6
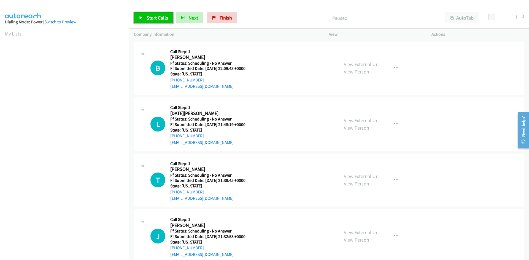
click at [158, 18] on span "Start Calls" at bounding box center [158, 18] width 22 height 6
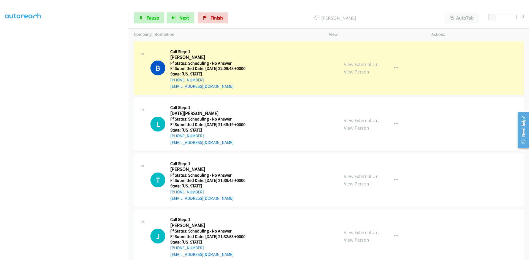
scroll to position [49, 0]
click at [367, 66] on link "View External Url" at bounding box center [361, 64] width 35 height 6
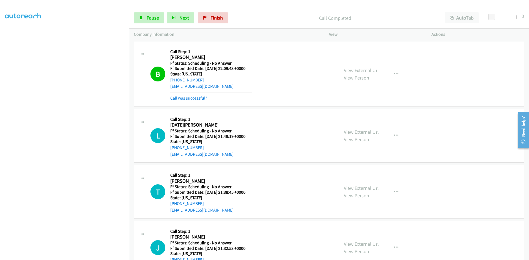
click at [187, 97] on link "Call was successful?" at bounding box center [188, 98] width 37 height 5
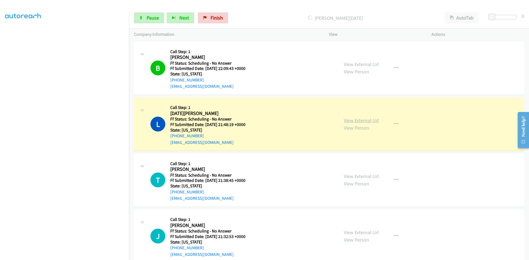
click at [366, 121] on link "View External Url" at bounding box center [361, 120] width 35 height 6
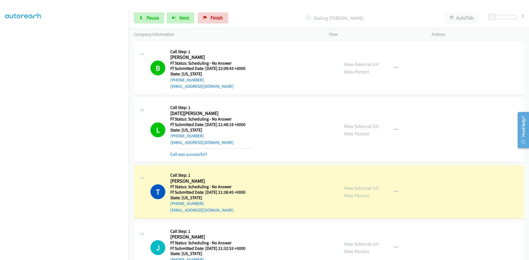
click at [178, 151] on div "Call was successful?" at bounding box center [211, 154] width 82 height 7
click at [181, 155] on link "Call was successful?" at bounding box center [188, 154] width 37 height 5
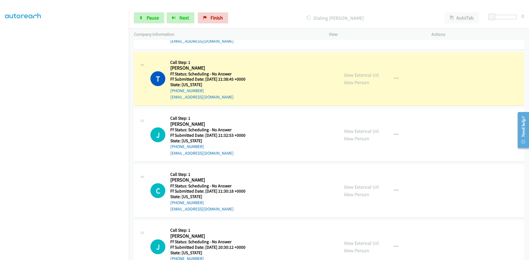
scroll to position [110, 0]
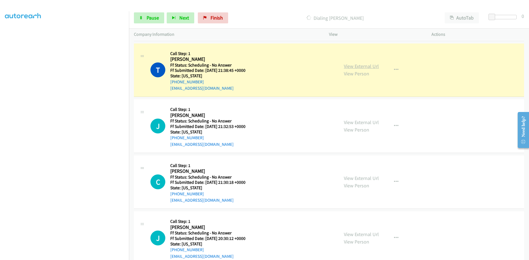
click at [370, 65] on link "View External Url" at bounding box center [361, 66] width 35 height 6
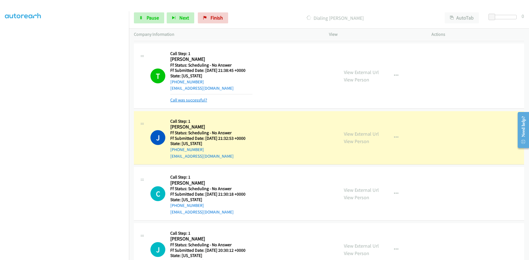
click at [177, 100] on link "Call was successful?" at bounding box center [188, 100] width 37 height 5
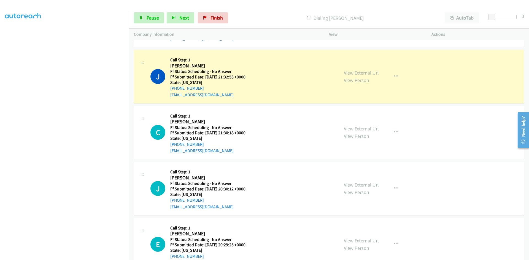
scroll to position [165, 0]
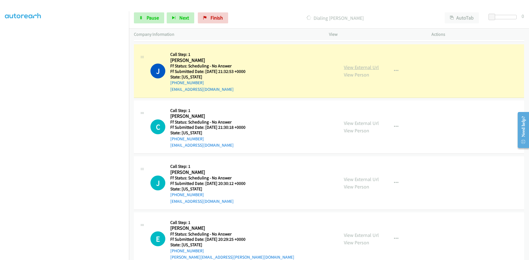
click at [355, 68] on link "View External Url" at bounding box center [361, 67] width 35 height 6
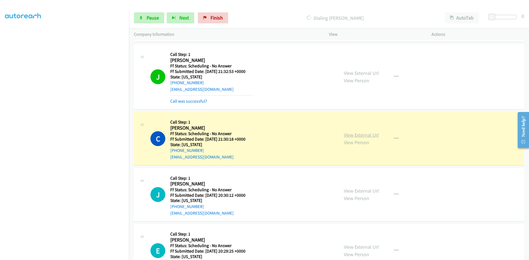
click at [363, 134] on link "View External Url" at bounding box center [361, 135] width 35 height 6
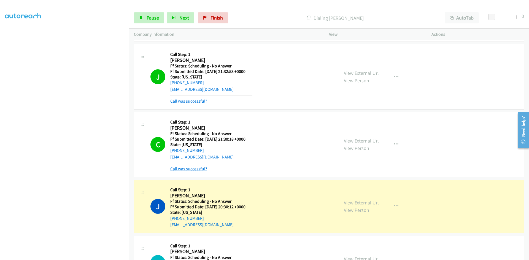
click at [202, 168] on link "Call was successful?" at bounding box center [188, 168] width 37 height 5
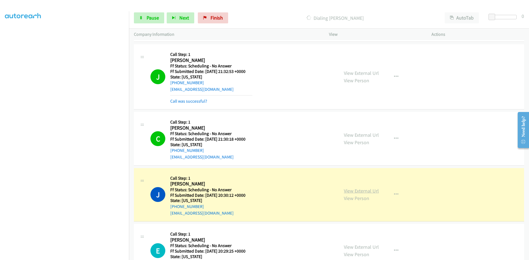
click at [361, 191] on link "View External Url" at bounding box center [361, 191] width 35 height 6
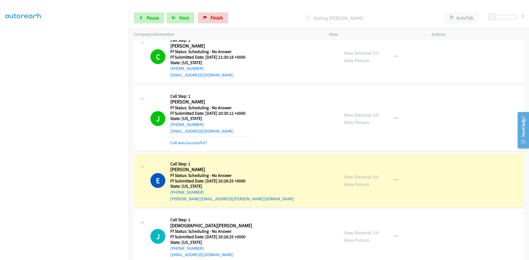
scroll to position [248, 0]
click at [367, 176] on div "View External Url View Person View External Url Email Schedule/Manage Callback …" at bounding box center [393, 180] width 108 height 44
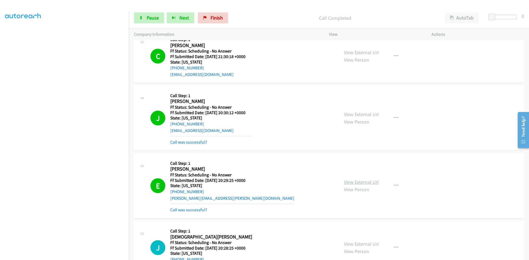
click at [367, 181] on link "View External Url" at bounding box center [361, 182] width 35 height 6
click at [184, 210] on link "Call was successful?" at bounding box center [188, 210] width 37 height 5
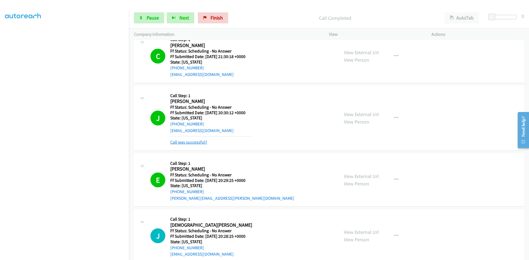
click at [178, 143] on link "Call was successful?" at bounding box center [188, 142] width 37 height 5
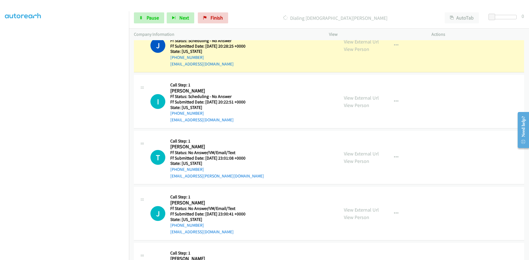
scroll to position [413, 0]
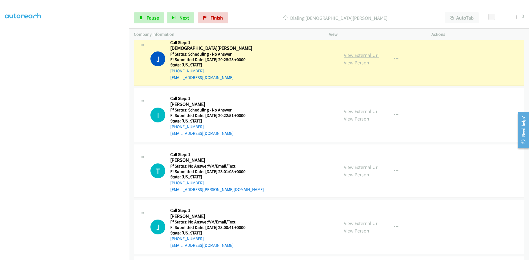
click at [365, 54] on link "View External Url" at bounding box center [361, 55] width 35 height 6
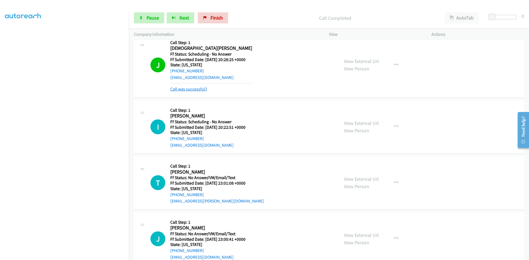
click at [189, 90] on link "Call was successful?" at bounding box center [188, 89] width 37 height 5
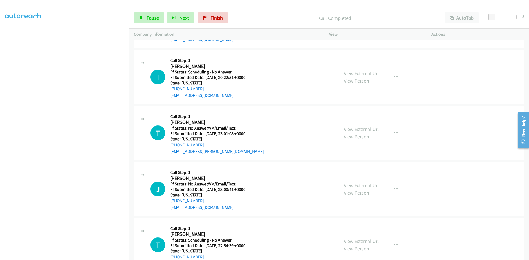
scroll to position [469, 0]
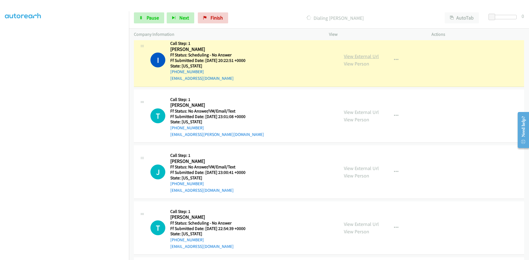
click at [350, 57] on link "View External Url" at bounding box center [361, 56] width 35 height 6
click at [155, 16] on span "Pause" at bounding box center [153, 18] width 12 height 6
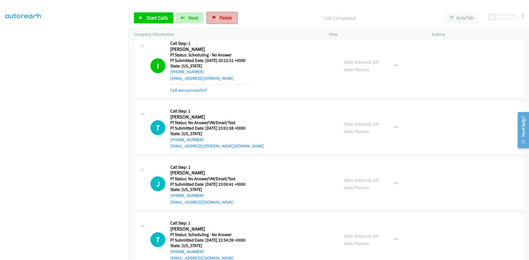
click at [216, 22] on link "Finish" at bounding box center [222, 17] width 30 height 11
click at [192, 93] on div "Call was successful?" at bounding box center [211, 90] width 82 height 7
click at [190, 91] on link "Call was successful?" at bounding box center [188, 90] width 37 height 5
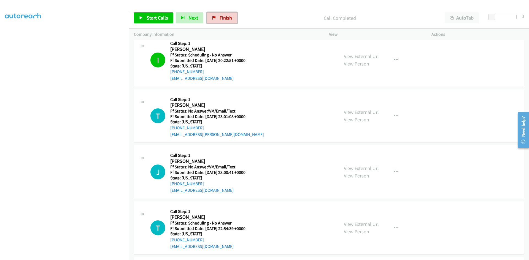
drag, startPoint x: 211, startPoint y: 17, endPoint x: 293, endPoint y: 31, distance: 83.4
click at [212, 17] on icon at bounding box center [214, 18] width 4 height 4
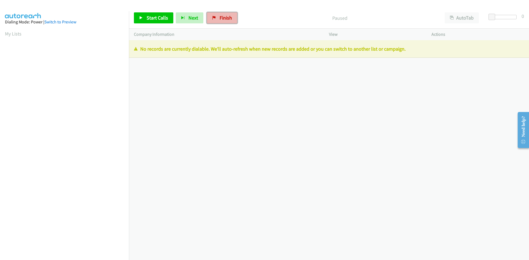
click at [227, 15] on span "Finish" at bounding box center [226, 18] width 12 height 6
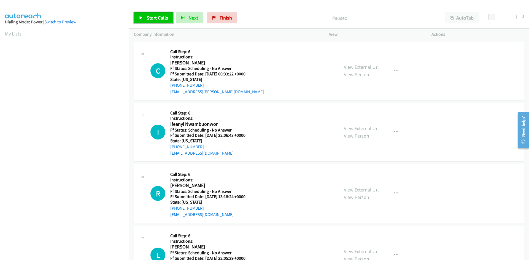
click at [158, 18] on span "Start Calls" at bounding box center [158, 18] width 22 height 6
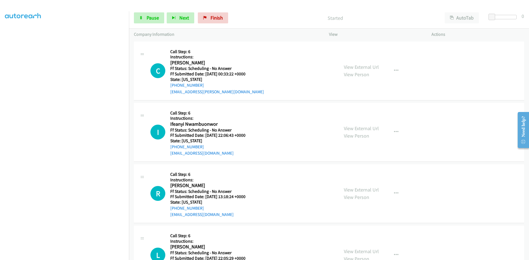
scroll to position [49, 0]
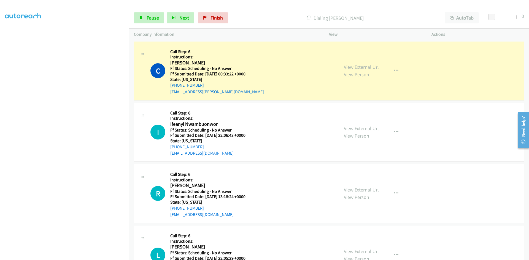
click at [363, 68] on link "View External Url" at bounding box center [361, 67] width 35 height 6
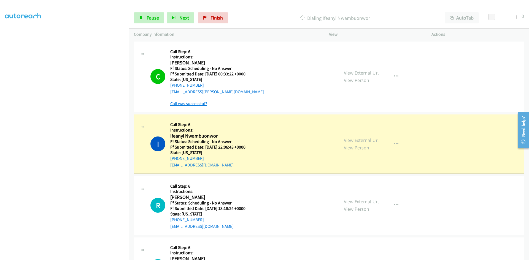
click at [197, 104] on link "Call was successful?" at bounding box center [188, 103] width 37 height 5
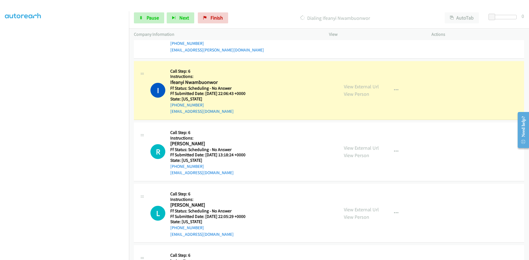
scroll to position [55, 0]
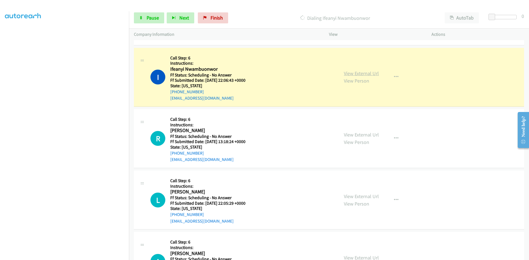
click at [360, 75] on link "View External Url" at bounding box center [361, 73] width 35 height 6
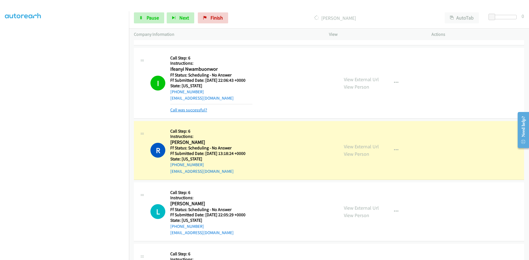
click at [175, 111] on link "Call was successful?" at bounding box center [188, 110] width 37 height 5
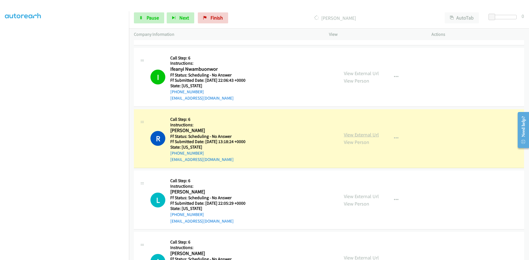
click at [373, 136] on link "View External Url" at bounding box center [361, 135] width 35 height 6
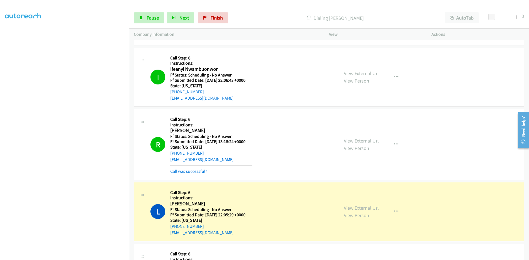
click at [200, 172] on link "Call was successful?" at bounding box center [188, 171] width 37 height 5
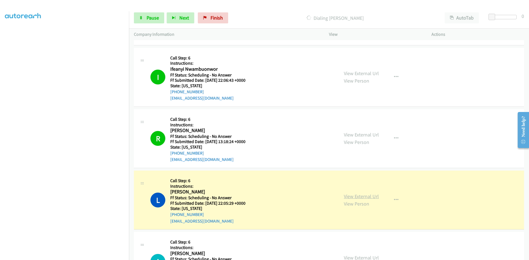
click at [373, 197] on link "View External Url" at bounding box center [361, 197] width 35 height 6
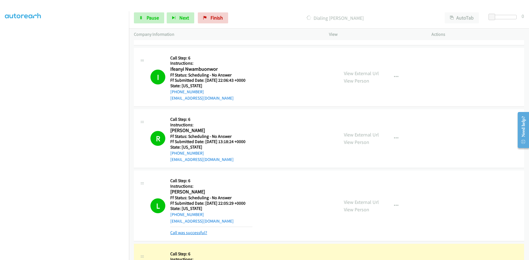
click at [193, 233] on link "Call was successful?" at bounding box center [188, 232] width 37 height 5
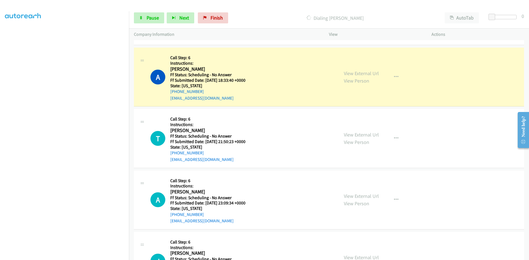
scroll to position [248, 0]
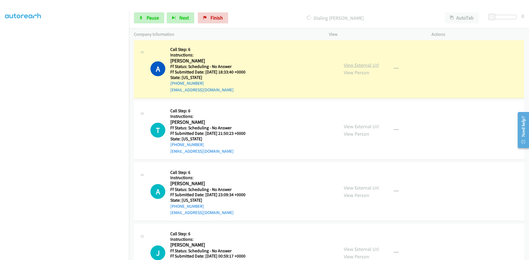
click at [356, 66] on link "View External Url" at bounding box center [361, 65] width 35 height 6
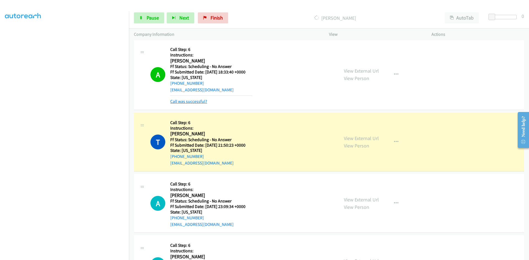
click at [193, 102] on link "Call was successful?" at bounding box center [188, 101] width 37 height 5
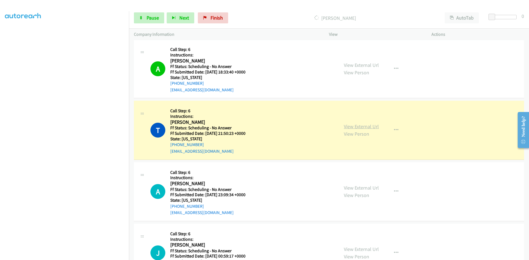
click at [363, 124] on link "View External Url" at bounding box center [361, 126] width 35 height 6
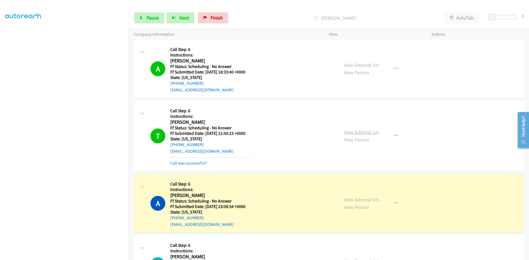
click at [352, 133] on link "View External Url" at bounding box center [361, 132] width 35 height 6
click at [171, 162] on link "Call was successful?" at bounding box center [188, 163] width 37 height 5
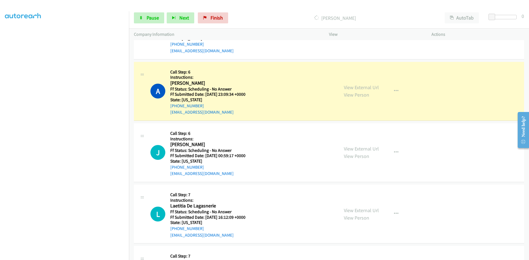
scroll to position [358, 0]
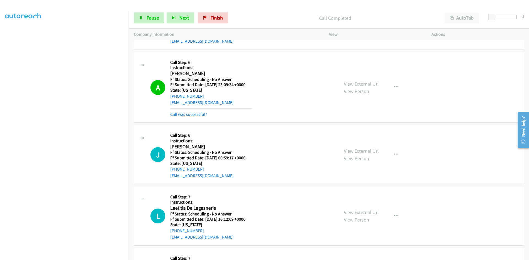
click at [366, 78] on div "View External Url View Person View External Url Email Schedule/Manage Callback …" at bounding box center [393, 87] width 108 height 61
click at [365, 83] on link "View External Url" at bounding box center [361, 84] width 35 height 6
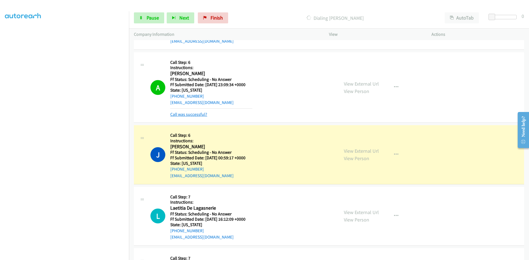
click at [201, 115] on link "Call was successful?" at bounding box center [188, 114] width 37 height 5
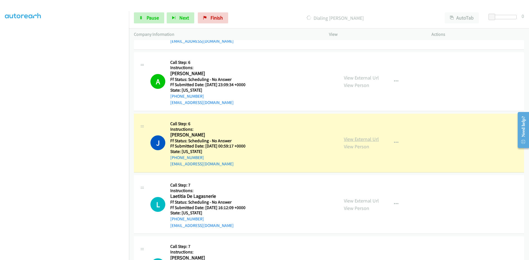
click at [354, 140] on link "View External Url" at bounding box center [361, 139] width 35 height 6
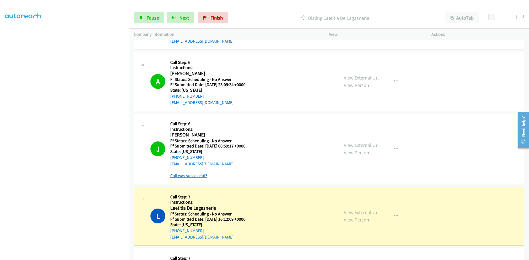
click at [194, 175] on link "Call was successful?" at bounding box center [188, 175] width 37 height 5
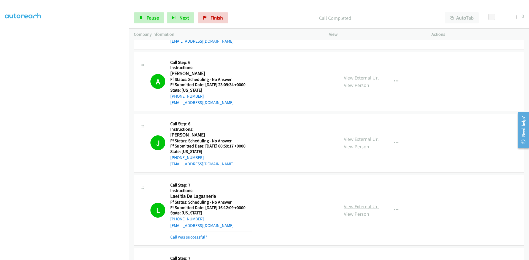
click at [373, 208] on link "View External Url" at bounding box center [361, 207] width 35 height 6
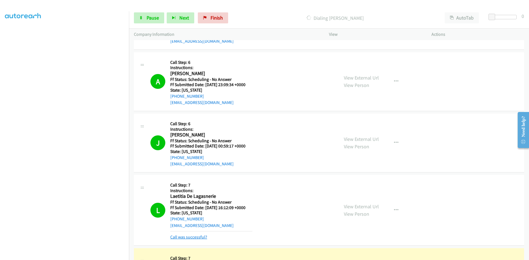
click at [191, 237] on link "Call was successful?" at bounding box center [188, 237] width 37 height 5
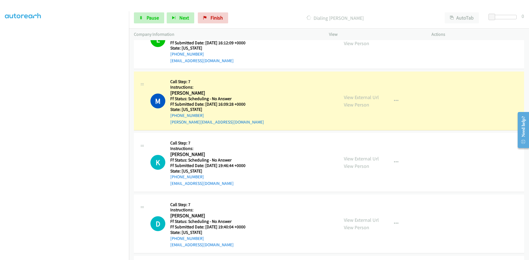
scroll to position [524, 0]
click at [351, 98] on link "View External Url" at bounding box center [361, 97] width 35 height 6
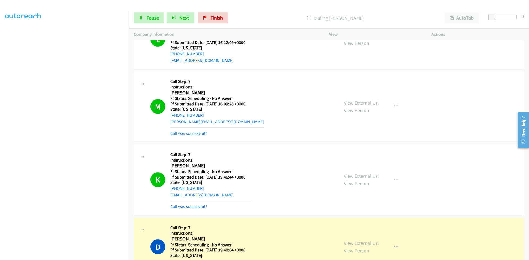
click at [373, 177] on link "View External Url" at bounding box center [361, 176] width 35 height 6
click at [187, 133] on link "Call was successful?" at bounding box center [188, 133] width 37 height 5
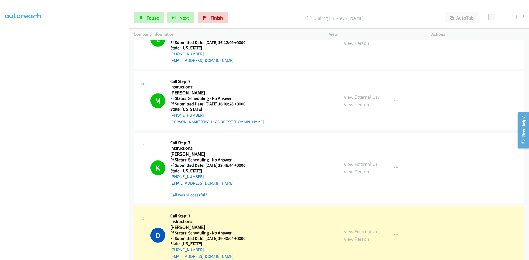
click at [198, 196] on link "Call was successful?" at bounding box center [188, 195] width 37 height 5
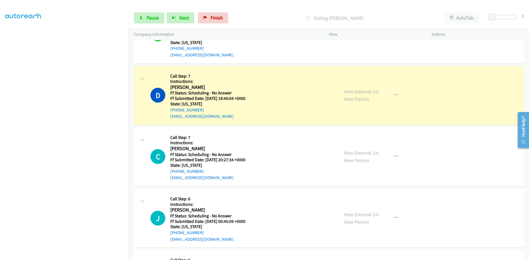
scroll to position [662, 0]
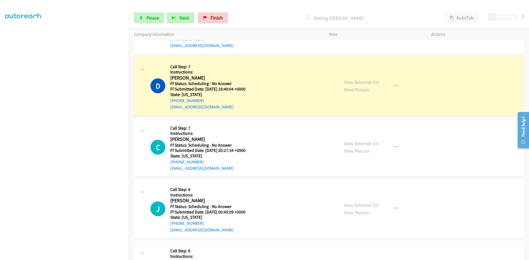
click at [372, 78] on div "View External Url View Person View External Url Email Schedule/Manage Callback …" at bounding box center [393, 86] width 108 height 49
click at [371, 83] on link "View External Url" at bounding box center [361, 82] width 35 height 6
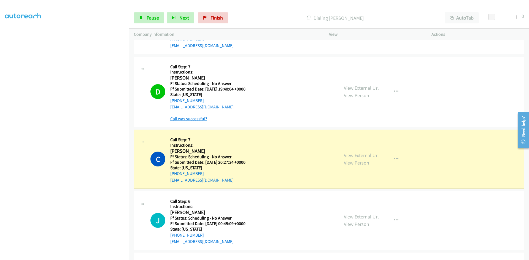
click at [192, 119] on link "Call was successful?" at bounding box center [188, 118] width 37 height 5
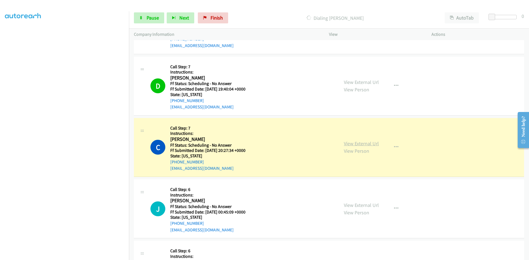
click at [361, 144] on link "View External Url" at bounding box center [361, 144] width 35 height 6
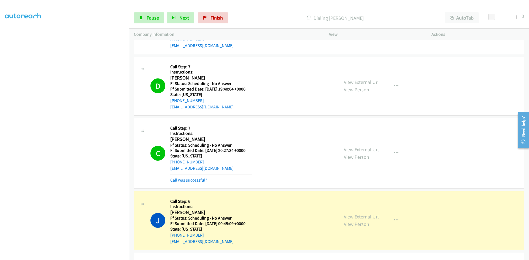
click at [200, 180] on link "Call was successful?" at bounding box center [188, 180] width 37 height 5
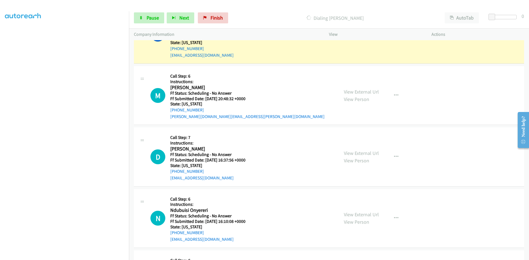
scroll to position [827, 0]
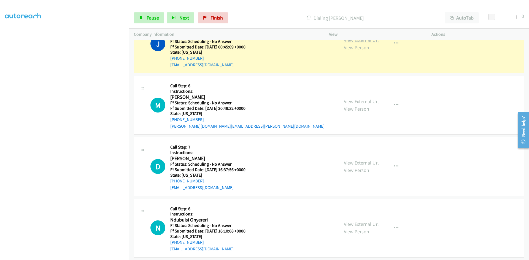
click at [362, 41] on link "View External Url" at bounding box center [361, 40] width 35 height 6
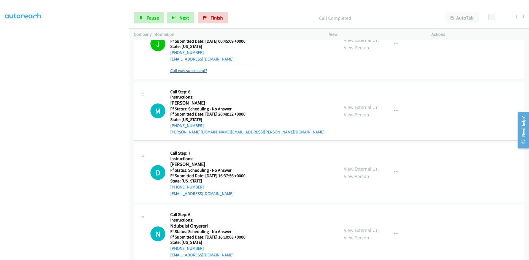
click at [197, 70] on link "Call was successful?" at bounding box center [188, 70] width 37 height 5
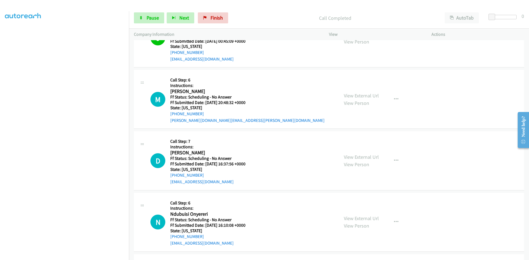
scroll to position [827, 0]
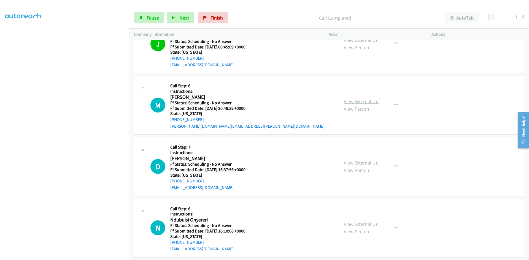
click at [369, 103] on link "View External Url" at bounding box center [361, 101] width 35 height 6
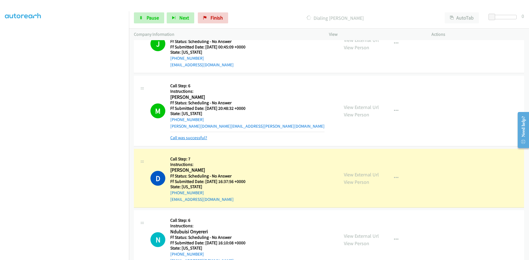
click at [186, 139] on link "Call was successful?" at bounding box center [188, 137] width 37 height 5
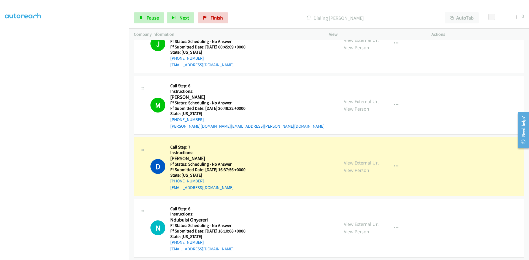
click at [369, 162] on link "View External Url" at bounding box center [361, 163] width 35 height 6
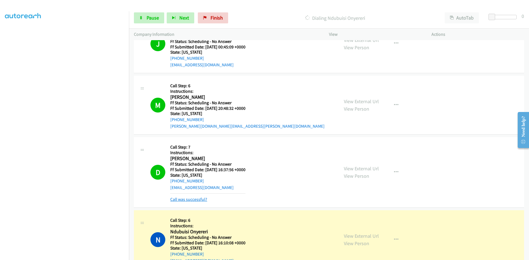
click at [195, 200] on link "Call was successful?" at bounding box center [188, 199] width 37 height 5
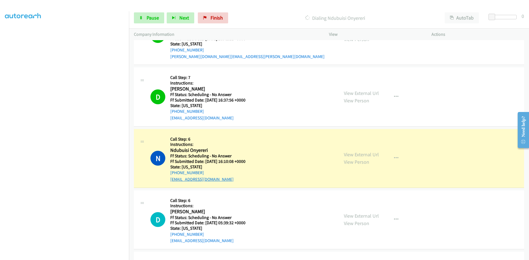
scroll to position [965, 0]
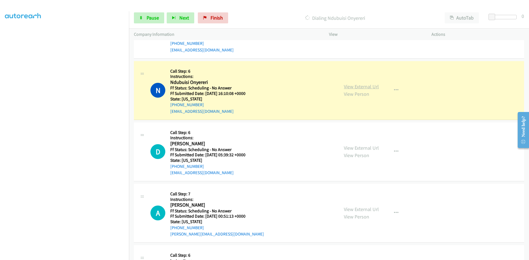
click at [369, 88] on link "View External Url" at bounding box center [361, 87] width 35 height 6
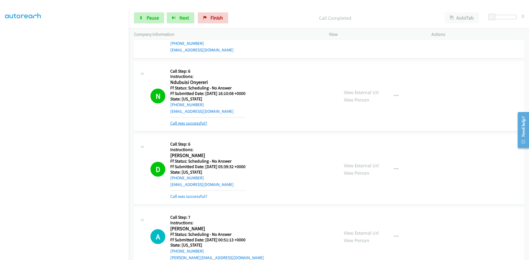
click at [203, 124] on link "Call was successful?" at bounding box center [188, 123] width 37 height 5
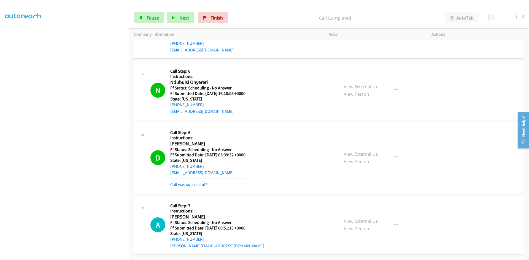
click at [354, 153] on link "View External Url" at bounding box center [361, 154] width 35 height 6
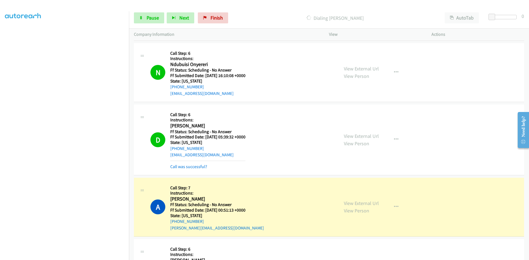
scroll to position [992, 0]
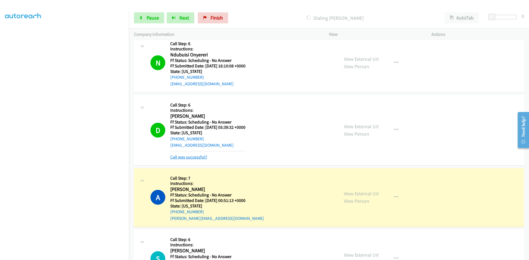
click at [203, 157] on link "Call was successful?" at bounding box center [188, 157] width 37 height 5
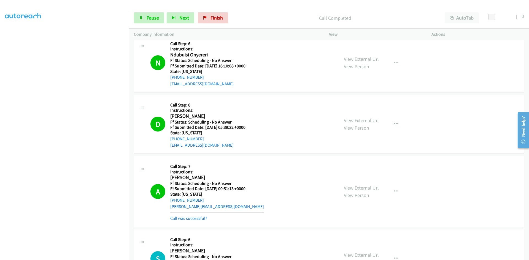
click at [373, 188] on link "View External Url" at bounding box center [361, 188] width 35 height 6
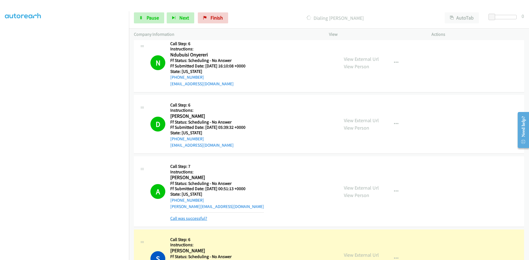
click at [196, 219] on link "Call was successful?" at bounding box center [188, 218] width 37 height 5
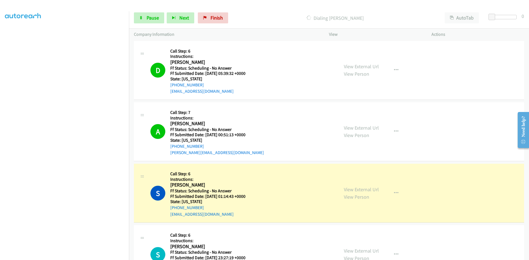
scroll to position [1047, 0]
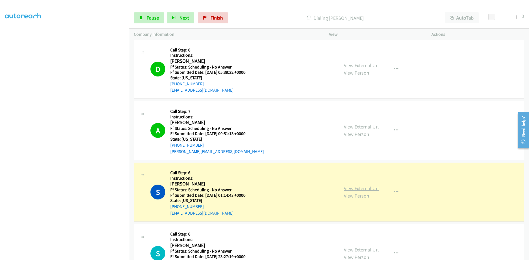
click at [349, 190] on link "View External Url" at bounding box center [361, 189] width 35 height 6
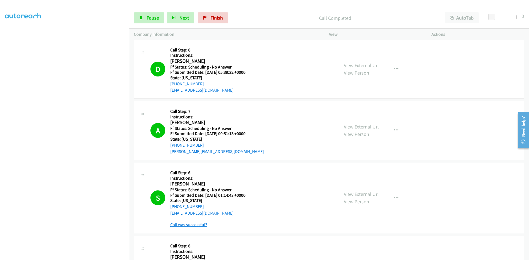
click at [191, 224] on link "Call was successful?" at bounding box center [188, 224] width 37 height 5
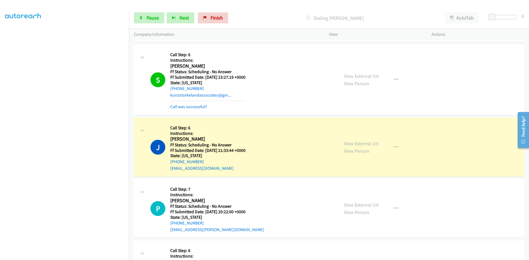
scroll to position [1240, 0]
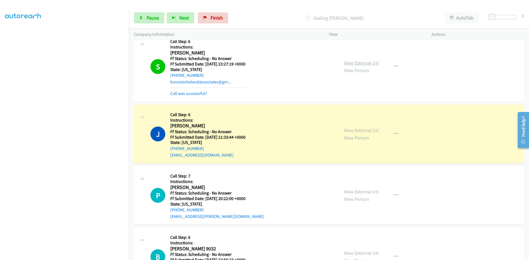
click at [372, 63] on link "View External Url" at bounding box center [361, 63] width 35 height 6
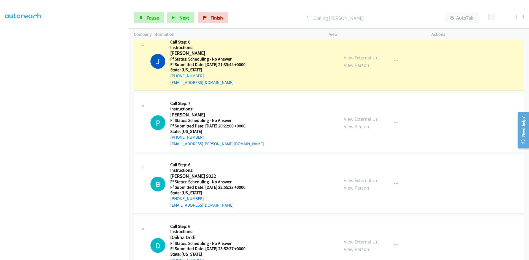
scroll to position [1323, 0]
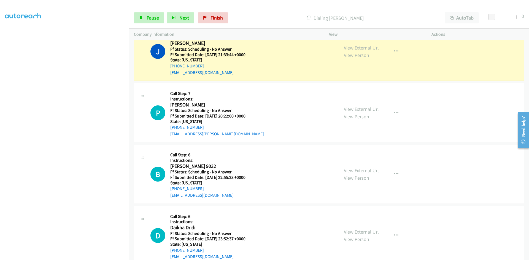
click at [359, 50] on link "View External Url" at bounding box center [361, 48] width 35 height 6
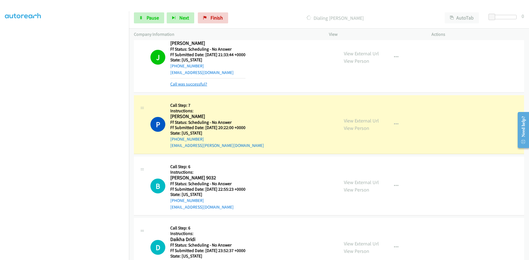
click at [200, 87] on link "Call was successful?" at bounding box center [188, 84] width 37 height 5
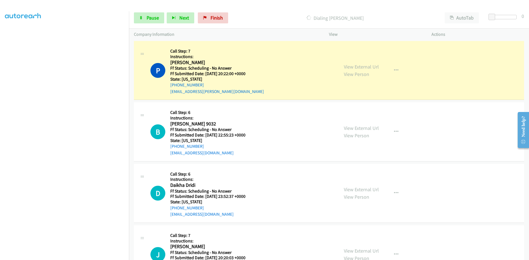
scroll to position [1378, 0]
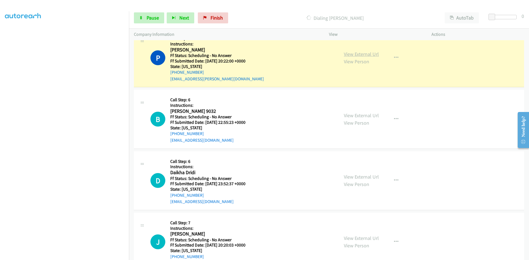
click at [360, 54] on link "View External Url" at bounding box center [361, 54] width 35 height 6
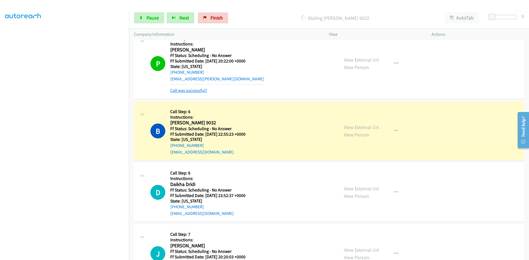
click at [205, 90] on link "Call was successful?" at bounding box center [188, 90] width 37 height 5
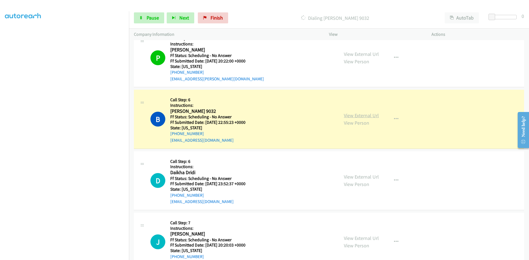
click at [367, 118] on link "View External Url" at bounding box center [361, 115] width 35 height 6
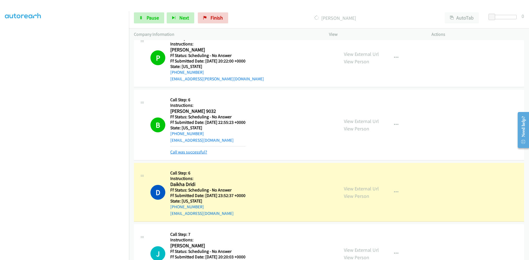
click at [200, 152] on link "Call was successful?" at bounding box center [188, 152] width 37 height 5
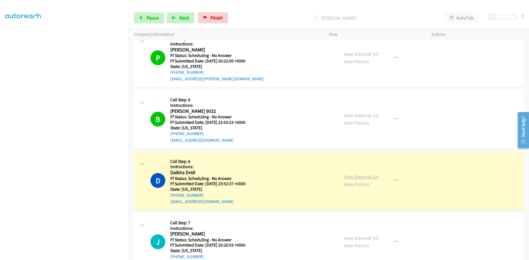
click at [362, 178] on link "View External Url" at bounding box center [361, 177] width 35 height 6
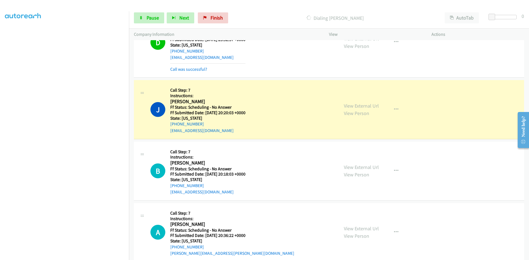
scroll to position [1571, 0]
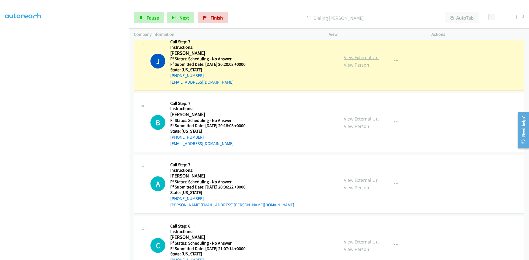
click at [349, 58] on link "View External Url" at bounding box center [361, 57] width 35 height 6
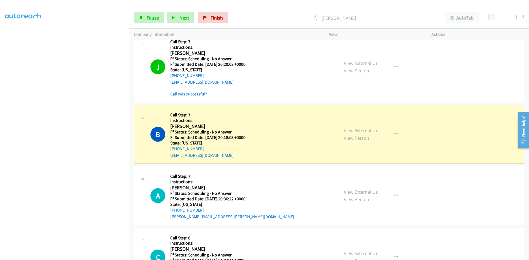
click at [196, 94] on link "Call was successful?" at bounding box center [188, 94] width 37 height 5
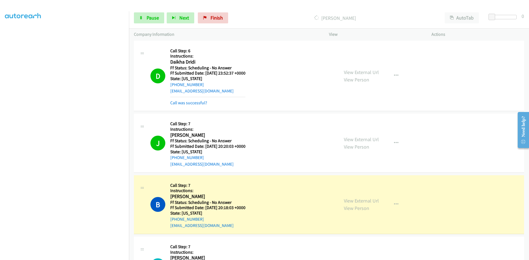
scroll to position [1488, 0]
click at [195, 104] on link "Call was successful?" at bounding box center [188, 103] width 37 height 5
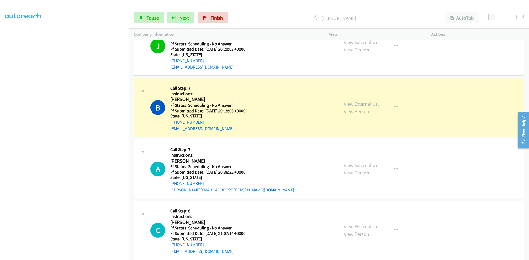
scroll to position [1571, 0]
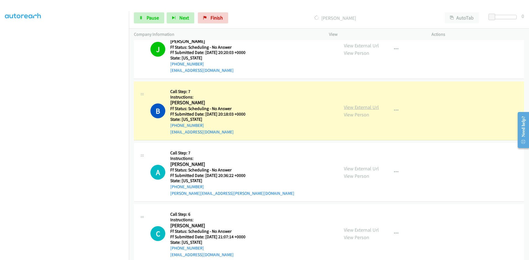
click at [367, 106] on link "View External Url" at bounding box center [361, 107] width 35 height 6
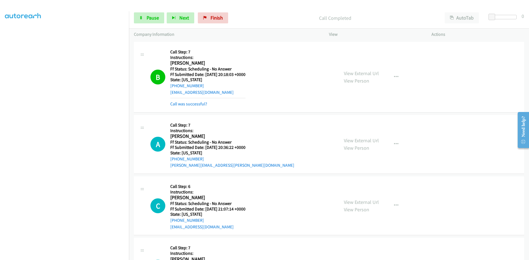
scroll to position [1654, 0]
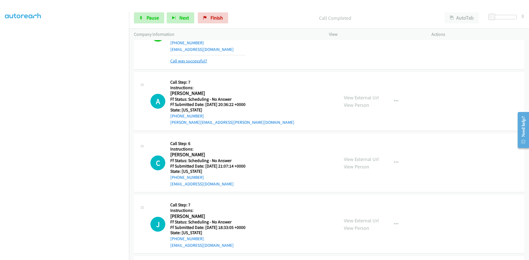
click at [184, 61] on link "Call was successful?" at bounding box center [188, 60] width 37 height 5
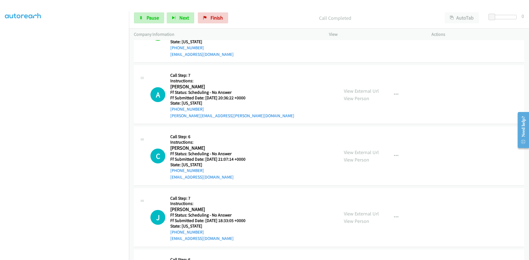
scroll to position [1676, 0]
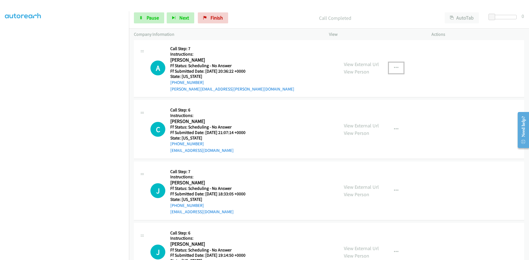
click at [395, 69] on icon "button" at bounding box center [396, 68] width 4 height 4
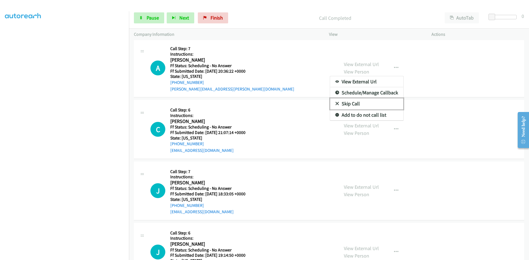
click at [363, 104] on link "Skip Call" at bounding box center [366, 103] width 73 height 11
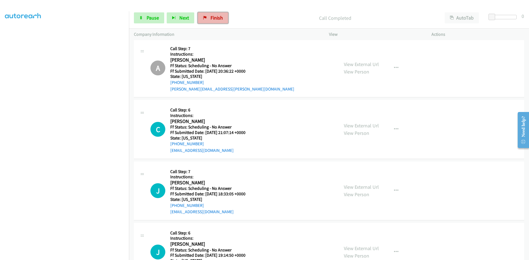
click at [214, 18] on span "Finish" at bounding box center [217, 18] width 12 height 6
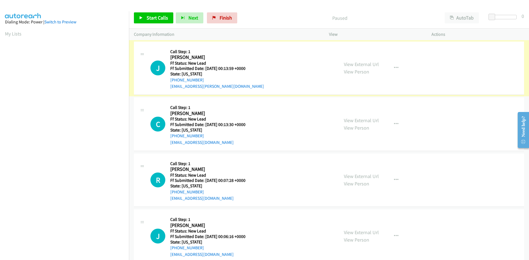
click at [363, 65] on link "View External Url" at bounding box center [361, 64] width 35 height 6
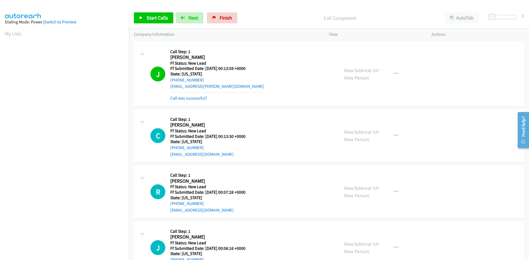
scroll to position [49, 0]
click at [202, 97] on link "Call was successful?" at bounding box center [188, 98] width 37 height 5
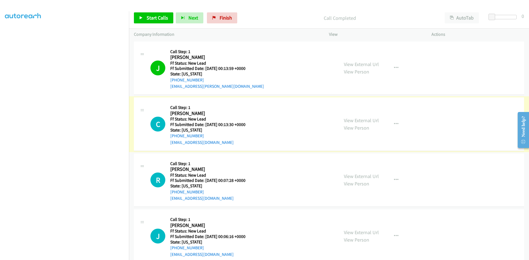
click at [367, 120] on link "View External Url" at bounding box center [361, 120] width 35 height 6
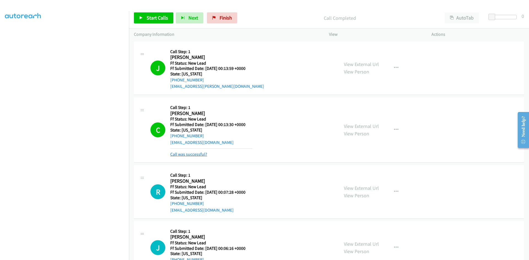
click at [191, 156] on link "Call was successful?" at bounding box center [188, 154] width 37 height 5
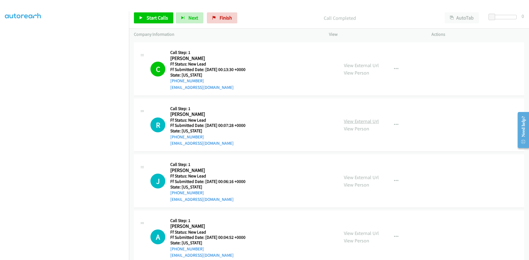
scroll to position [55, 0]
click at [372, 121] on link "View External Url" at bounding box center [361, 121] width 35 height 6
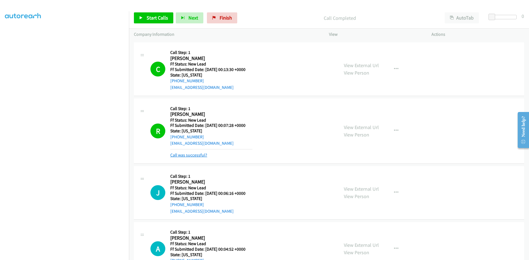
click at [195, 155] on link "Call was successful?" at bounding box center [188, 155] width 37 height 5
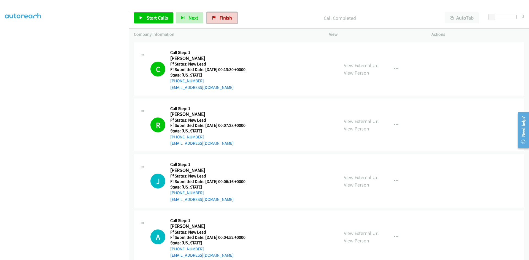
drag, startPoint x: 222, startPoint y: 17, endPoint x: 288, endPoint y: 26, distance: 67.1
click at [222, 17] on span "Finish" at bounding box center [226, 18] width 12 height 6
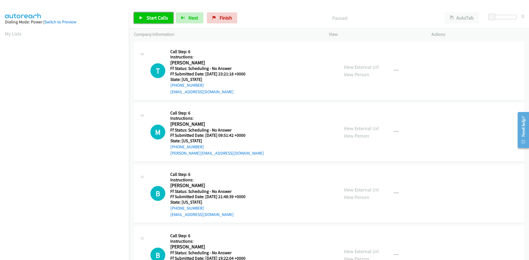
click at [146, 17] on link "Start Calls" at bounding box center [153, 17] width 39 height 11
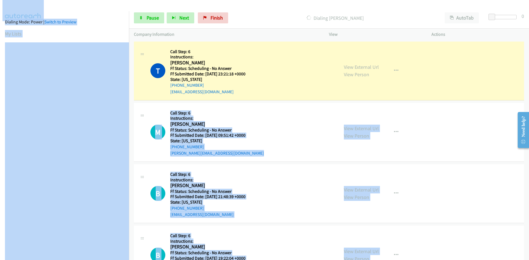
drag, startPoint x: 131, startPoint y: 110, endPoint x: 129, endPoint y: 122, distance: 12.2
click at [131, 26] on main "Start Calls Pause Next Finish Dialing [PERSON_NAME] AutoTab AutoTab 0 Company I…" at bounding box center [264, 13] width 529 height 26
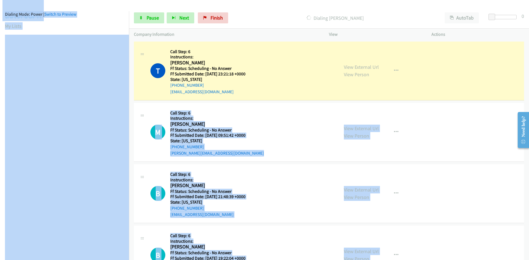
scroll to position [13, 0]
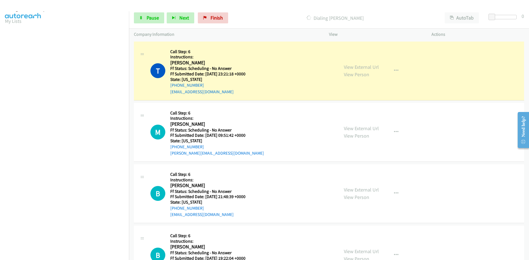
click at [144, 114] on icon at bounding box center [142, 115] width 7 height 3
click at [363, 68] on link "View External Url" at bounding box center [361, 67] width 35 height 6
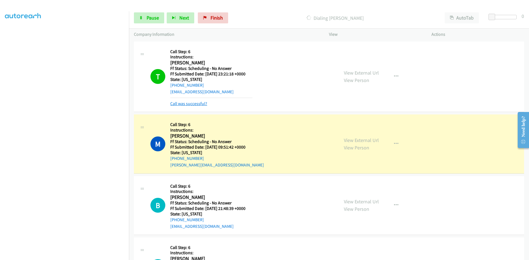
click at [175, 106] on link "Call was successful?" at bounding box center [188, 103] width 37 height 5
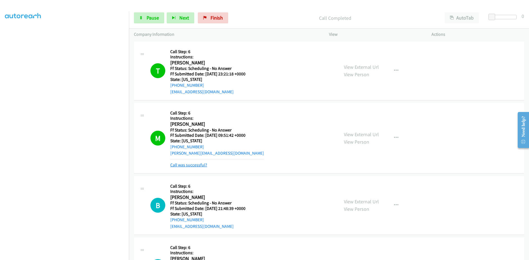
click at [190, 165] on link "Call was successful?" at bounding box center [188, 165] width 37 height 5
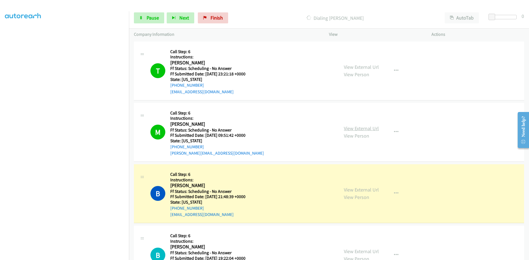
click at [365, 130] on link "View External Url" at bounding box center [361, 128] width 35 height 6
click at [372, 191] on link "View External Url" at bounding box center [361, 190] width 35 height 6
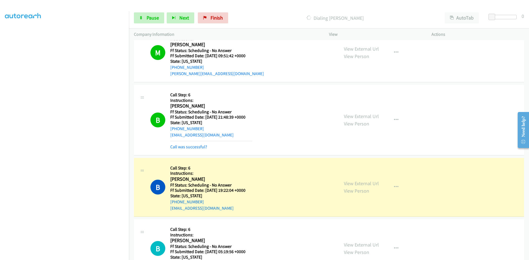
scroll to position [83, 0]
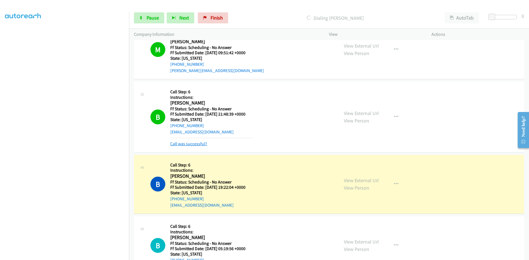
click at [179, 144] on link "Call was successful?" at bounding box center [188, 143] width 37 height 5
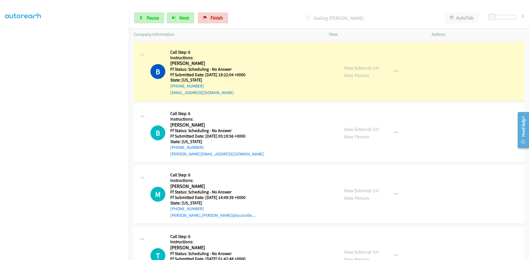
scroll to position [193, 0]
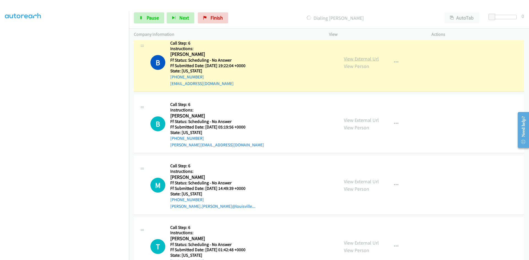
click at [362, 61] on link "View External Url" at bounding box center [361, 59] width 35 height 6
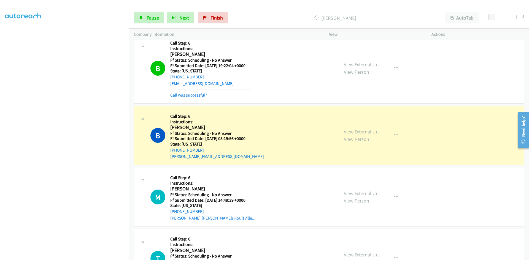
click at [182, 95] on link "Call was successful?" at bounding box center [188, 95] width 37 height 5
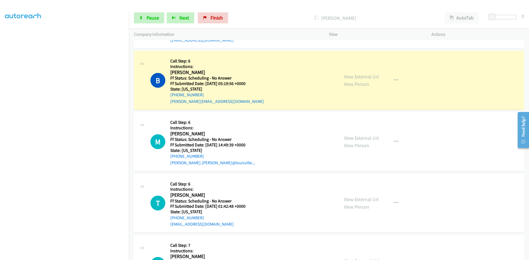
scroll to position [248, 0]
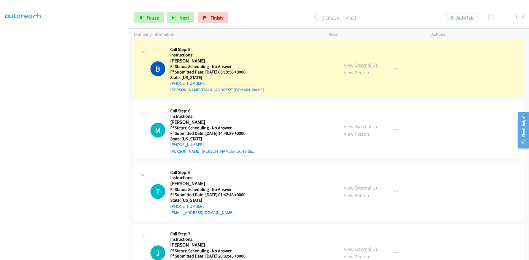
click at [375, 64] on link "View External Url" at bounding box center [361, 65] width 35 height 6
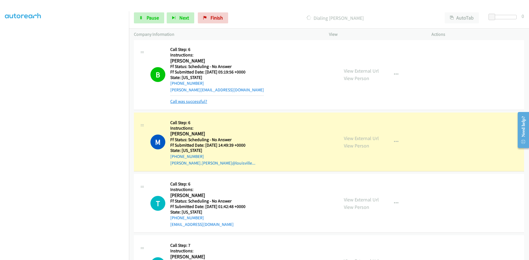
click at [194, 101] on link "Call was successful?" at bounding box center [188, 101] width 37 height 5
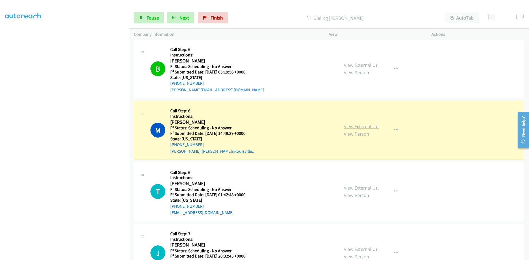
click at [364, 127] on link "View External Url" at bounding box center [361, 126] width 35 height 6
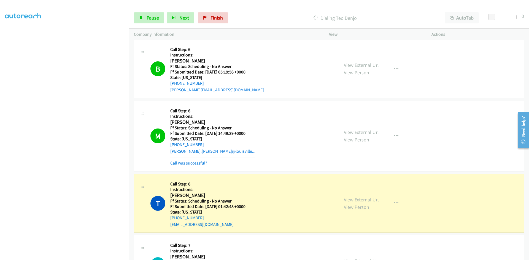
click at [191, 161] on link "Call was successful?" at bounding box center [188, 163] width 37 height 5
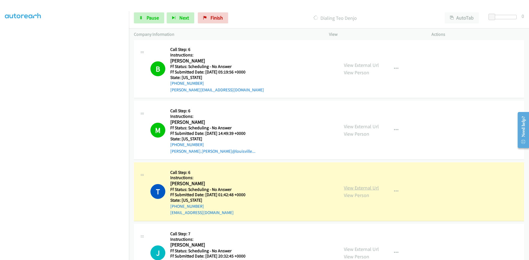
click at [363, 190] on link "View External Url" at bounding box center [361, 188] width 35 height 6
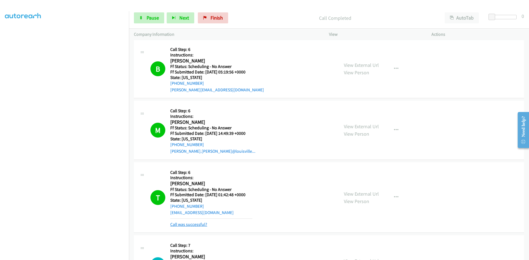
click at [173, 226] on link "Call was successful?" at bounding box center [188, 224] width 37 height 5
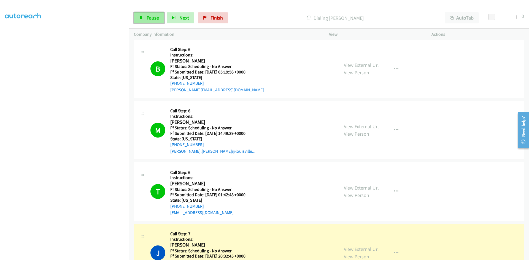
click at [149, 20] on span "Pause" at bounding box center [153, 18] width 12 height 6
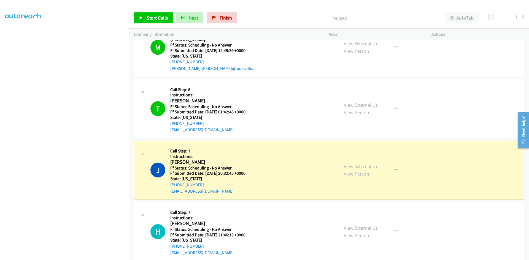
scroll to position [358, 0]
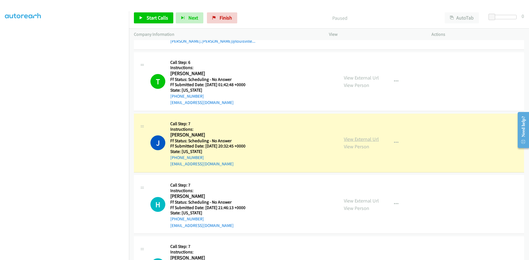
click at [355, 139] on link "View External Url" at bounding box center [361, 139] width 35 height 6
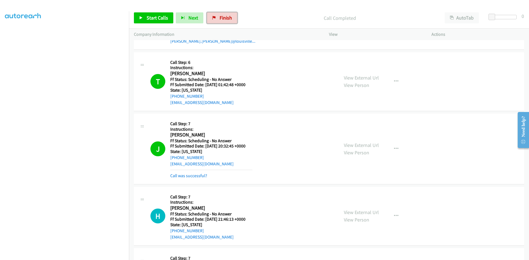
drag, startPoint x: 216, startPoint y: 16, endPoint x: 287, endPoint y: 29, distance: 71.7
click at [217, 16] on link "Finish" at bounding box center [222, 17] width 30 height 11
